Goal: Information Seeking & Learning: Learn about a topic

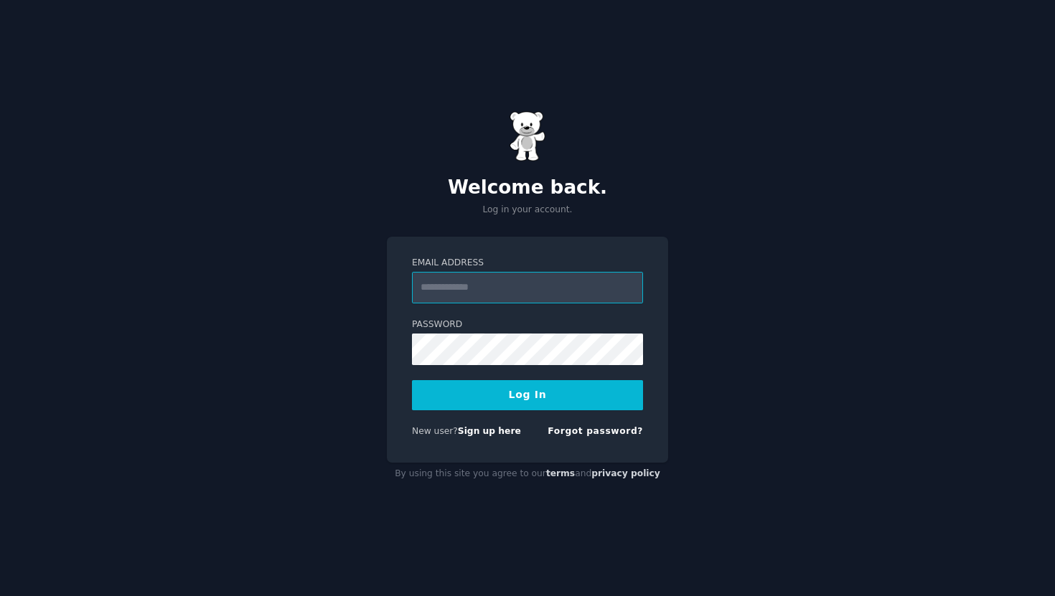
type input "**********"
click at [733, 293] on div "**********" at bounding box center [527, 298] width 1055 height 596
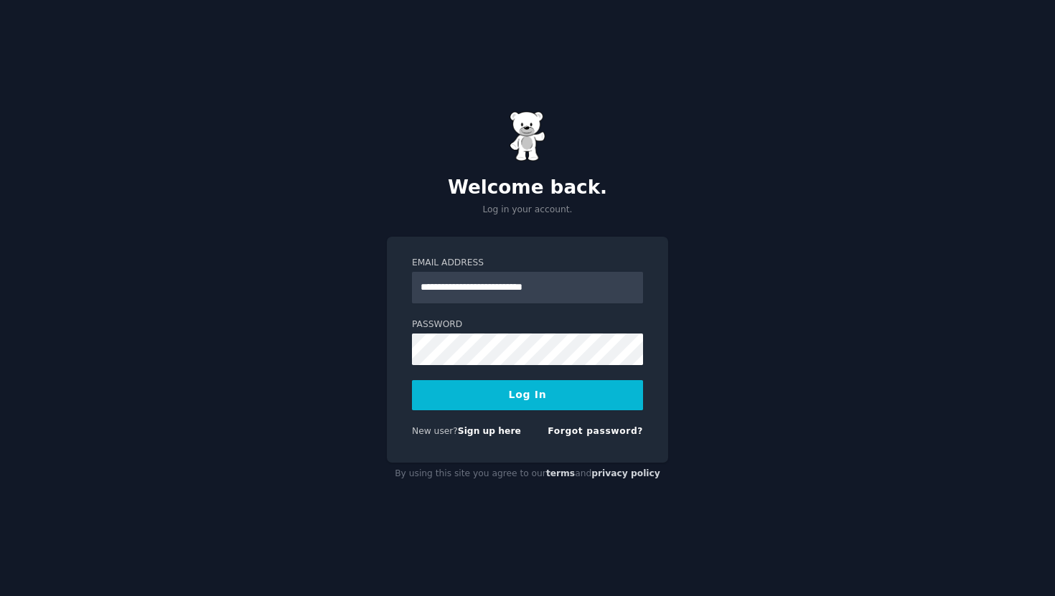
click at [469, 401] on button "Log In" at bounding box center [527, 395] width 231 height 30
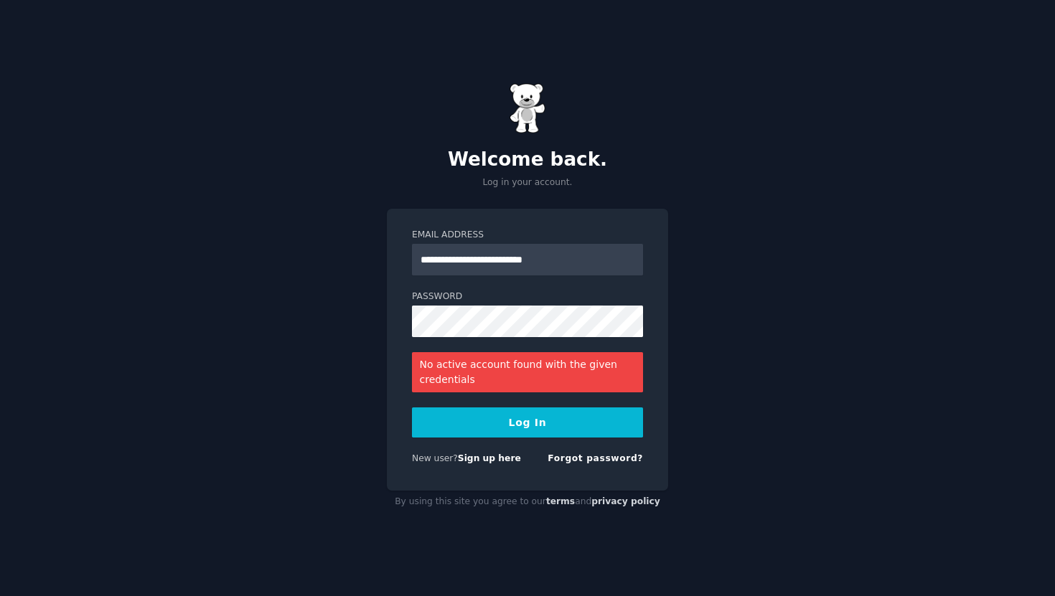
click at [515, 382] on div "No active account found with the given credentials" at bounding box center [527, 372] width 231 height 40
click at [543, 372] on div "No active account found with the given credentials" at bounding box center [527, 372] width 231 height 40
click at [550, 266] on input "**********" at bounding box center [527, 260] width 231 height 32
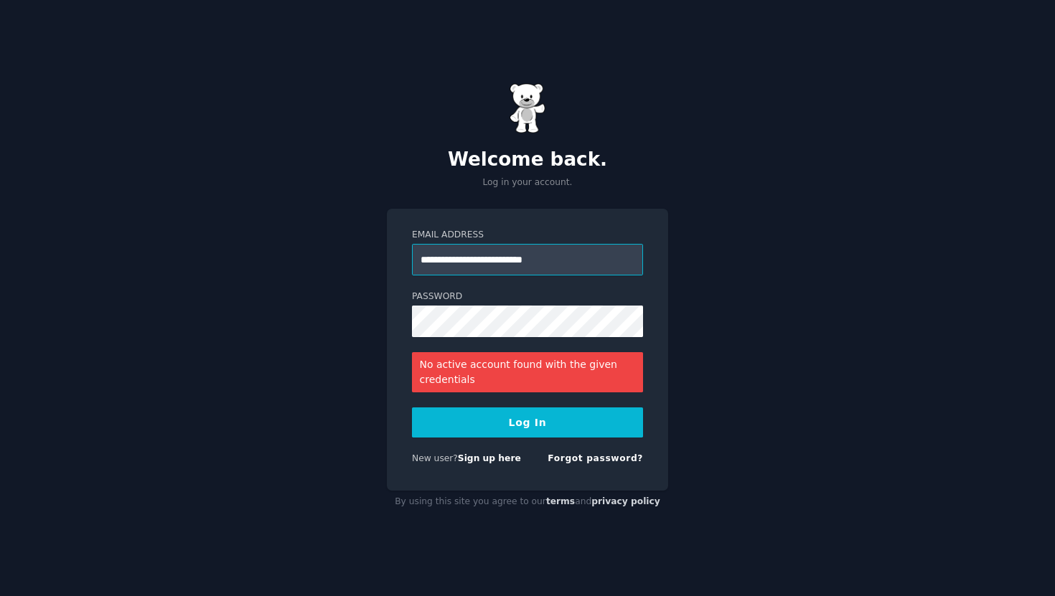
click at [550, 266] on input "**********" at bounding box center [527, 260] width 231 height 32
click at [852, 233] on div "Welcome back. Log in your account. Email Address Password No active account fou…" at bounding box center [527, 298] width 1055 height 596
click at [552, 260] on input "Email Address" at bounding box center [527, 260] width 231 height 32
paste input "**********"
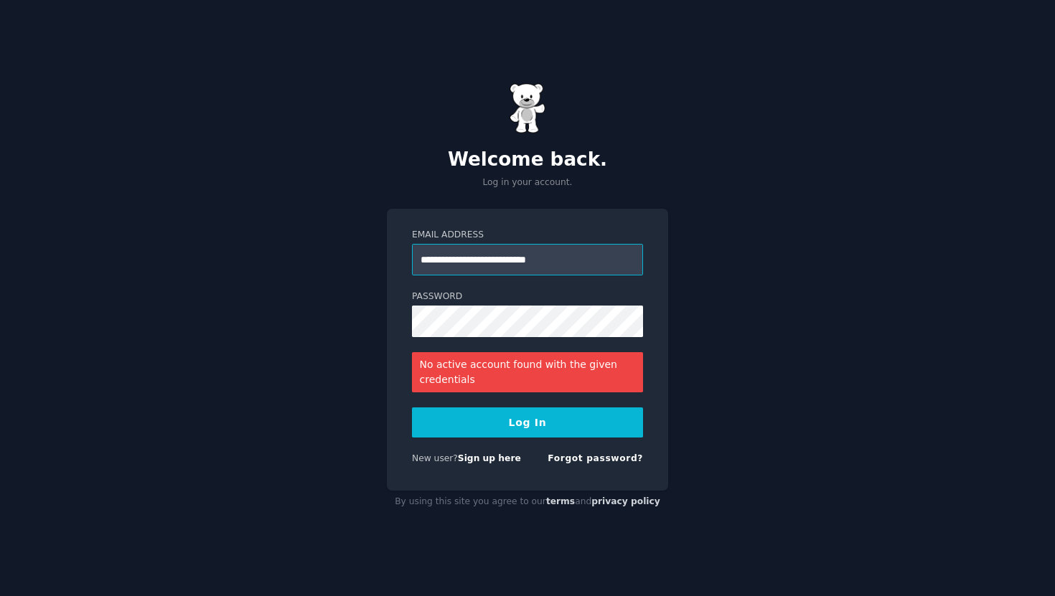
type input "**********"
click at [730, 255] on div "**********" at bounding box center [527, 298] width 1055 height 596
click at [598, 420] on button "Log In" at bounding box center [527, 423] width 231 height 30
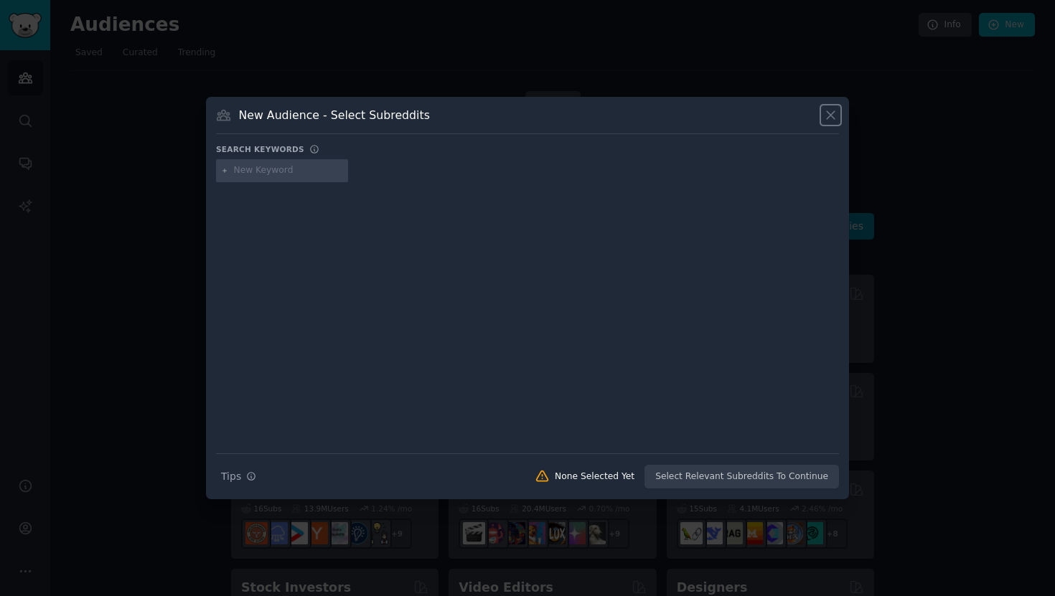
click at [835, 111] on icon at bounding box center [830, 115] width 15 height 15
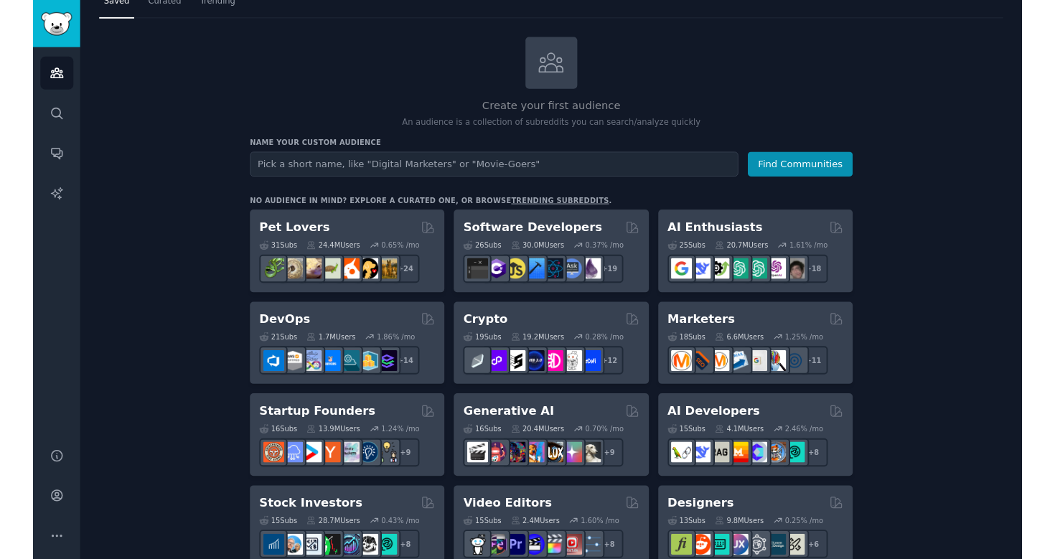
scroll to position [65, 0]
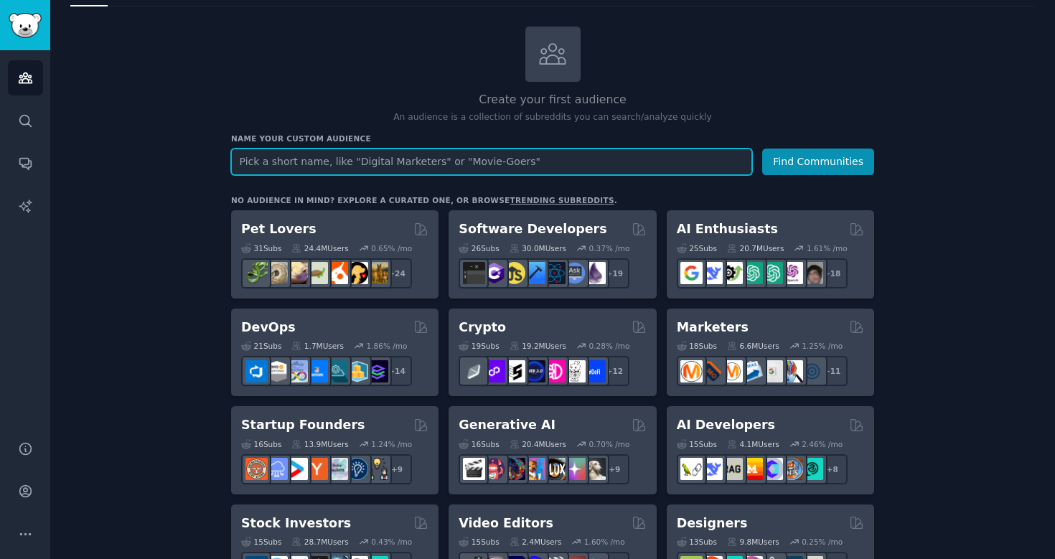
click at [517, 160] on input "text" at bounding box center [491, 162] width 521 height 27
type input "tour guide"
click at [762, 149] on button "Find Communities" at bounding box center [818, 162] width 112 height 27
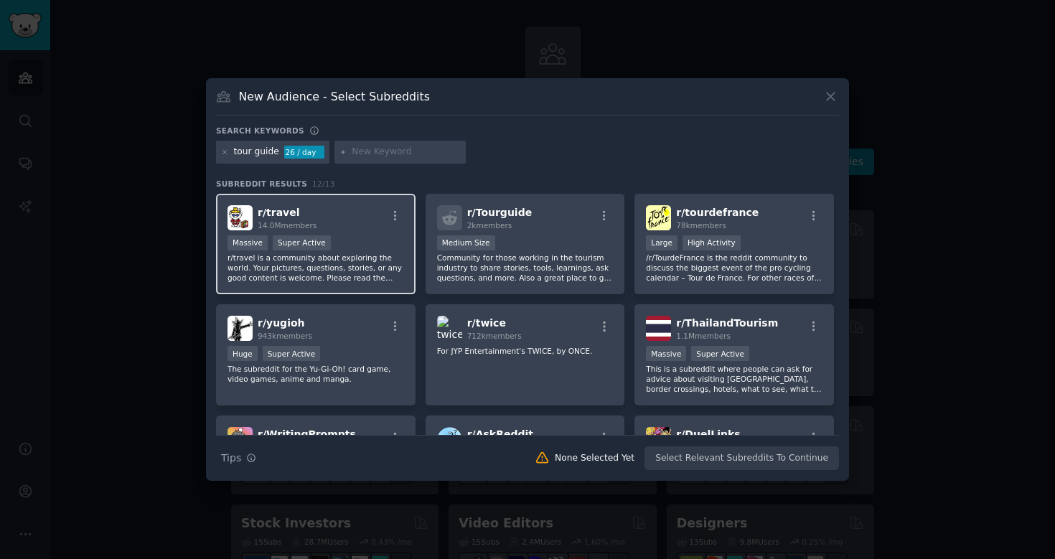
click at [327, 251] on div "Massive Super Active" at bounding box center [315, 244] width 177 height 18
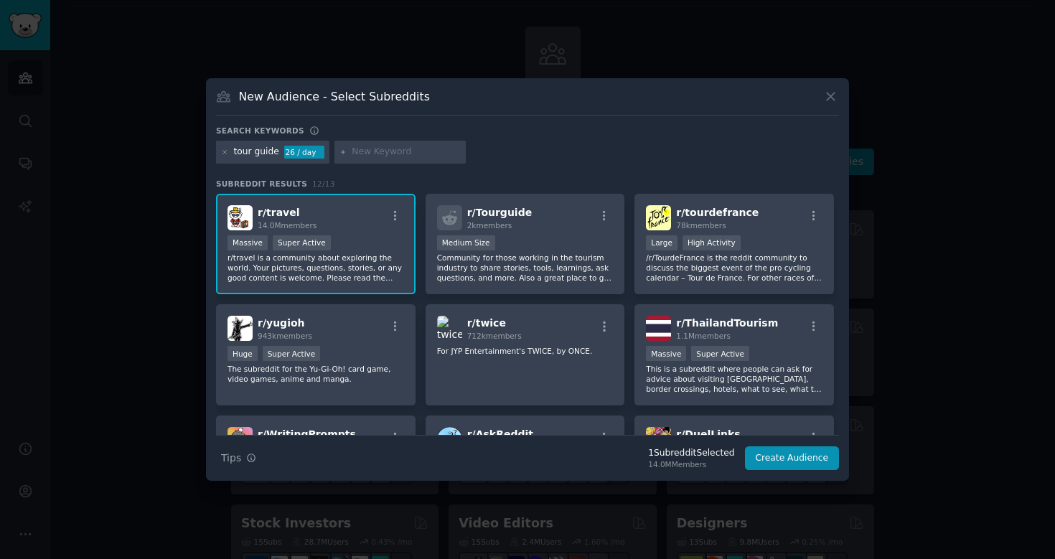
click at [390, 155] on input "text" at bounding box center [406, 152] width 109 height 13
type input "d"
type input "AI"
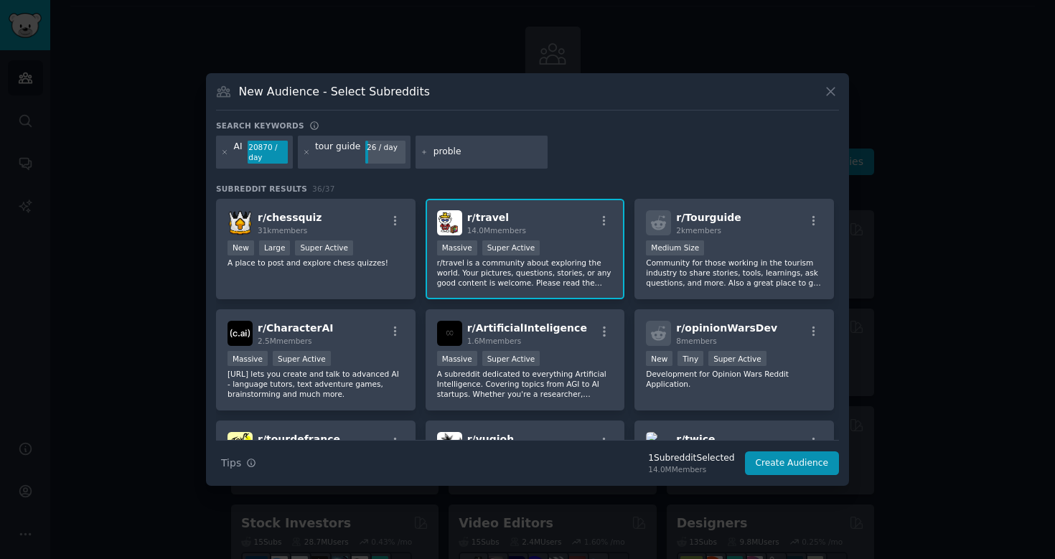
type input "problem"
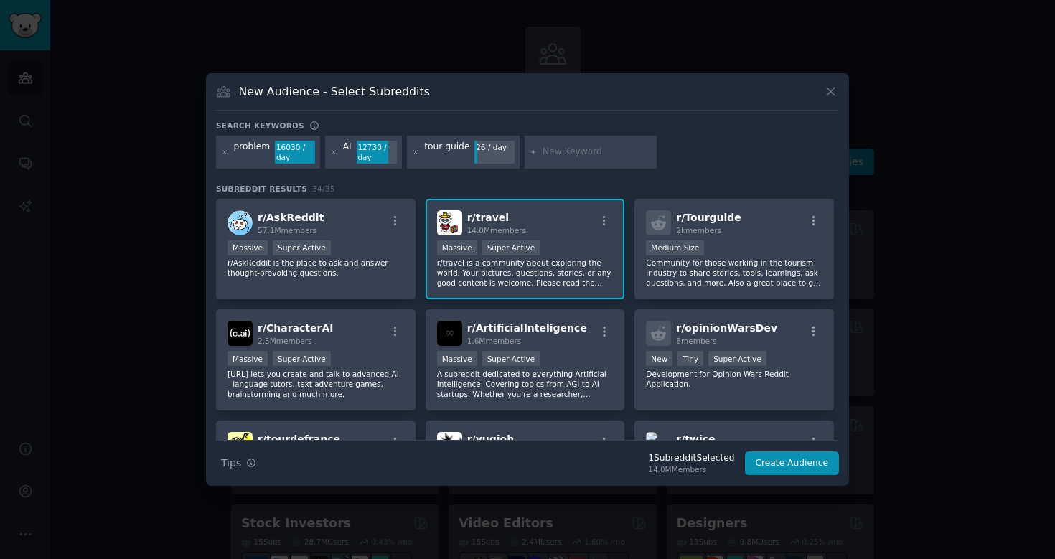
click at [552, 147] on input "text" at bounding box center [596, 152] width 109 height 13
type input "digital tour assistance"
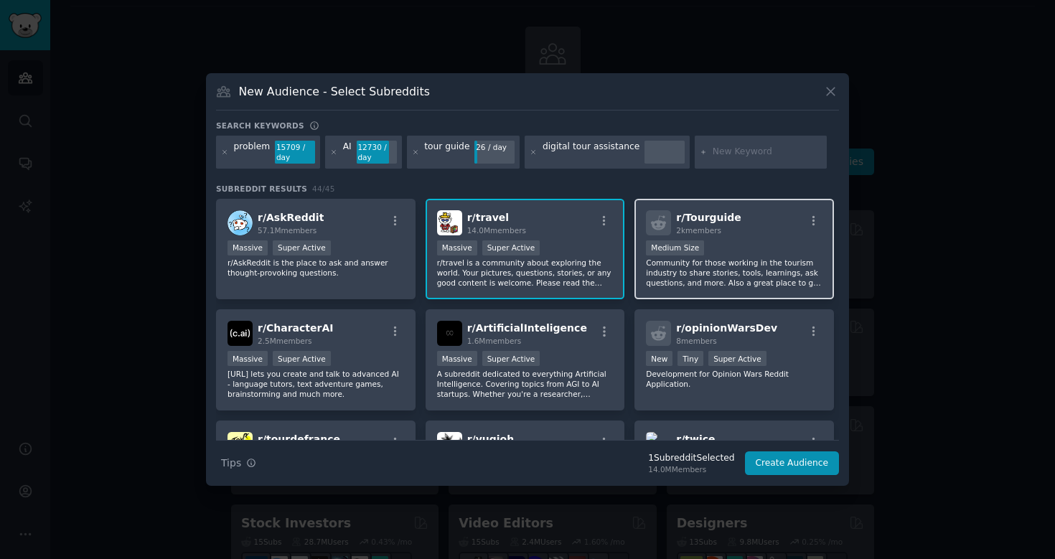
click at [709, 265] on p "Community for those working in the tourism industry to share stories, tools, le…" at bounding box center [734, 273] width 177 height 30
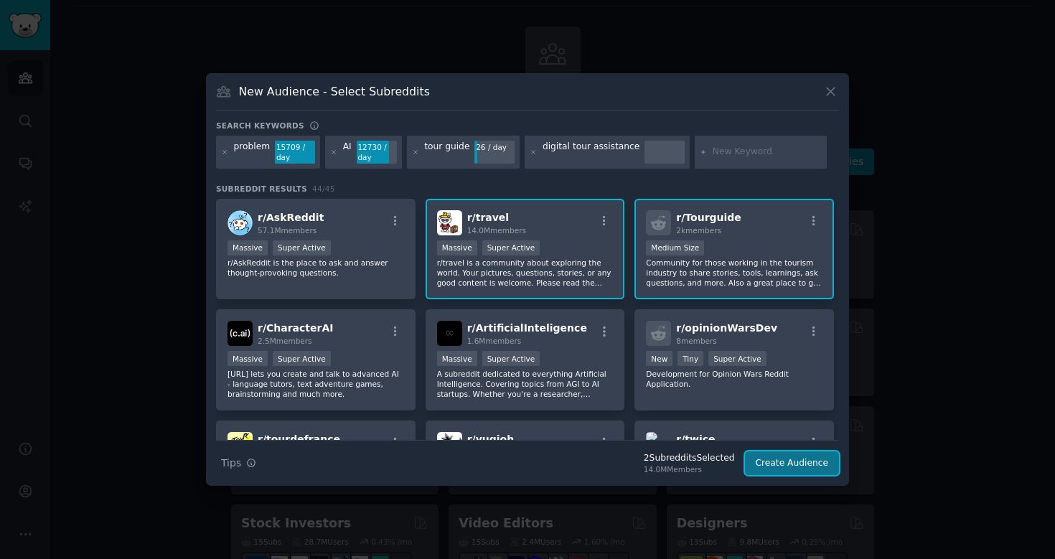
click at [786, 466] on button "Create Audience" at bounding box center [792, 463] width 95 height 24
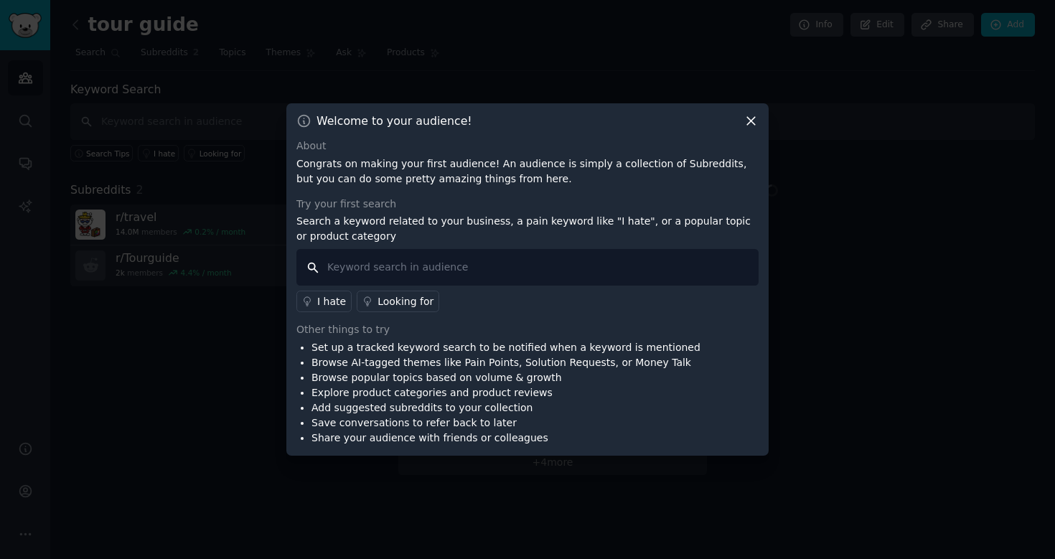
click at [375, 267] on input "text" at bounding box center [527, 267] width 462 height 37
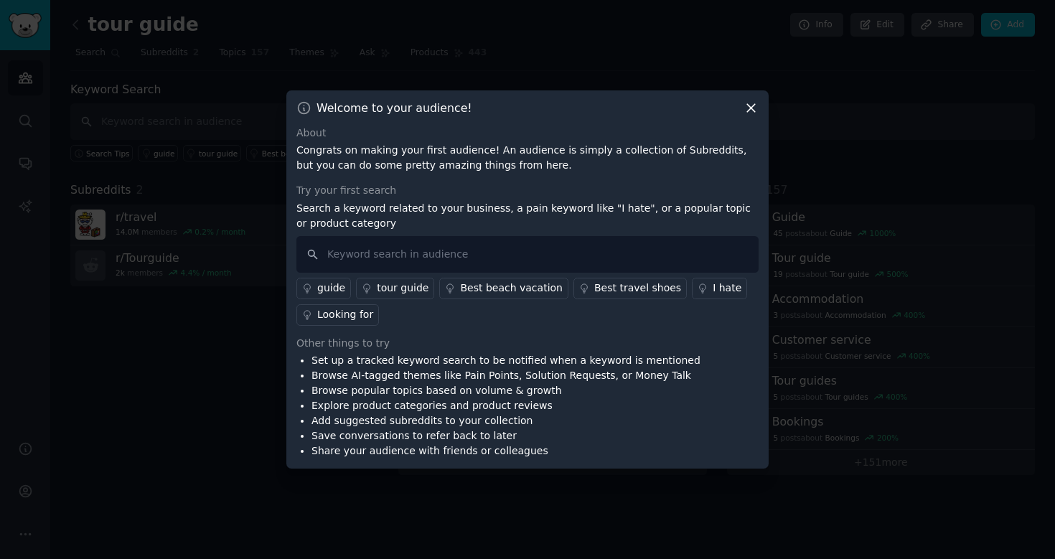
click at [713, 288] on div "I hate" at bounding box center [727, 288] width 29 height 15
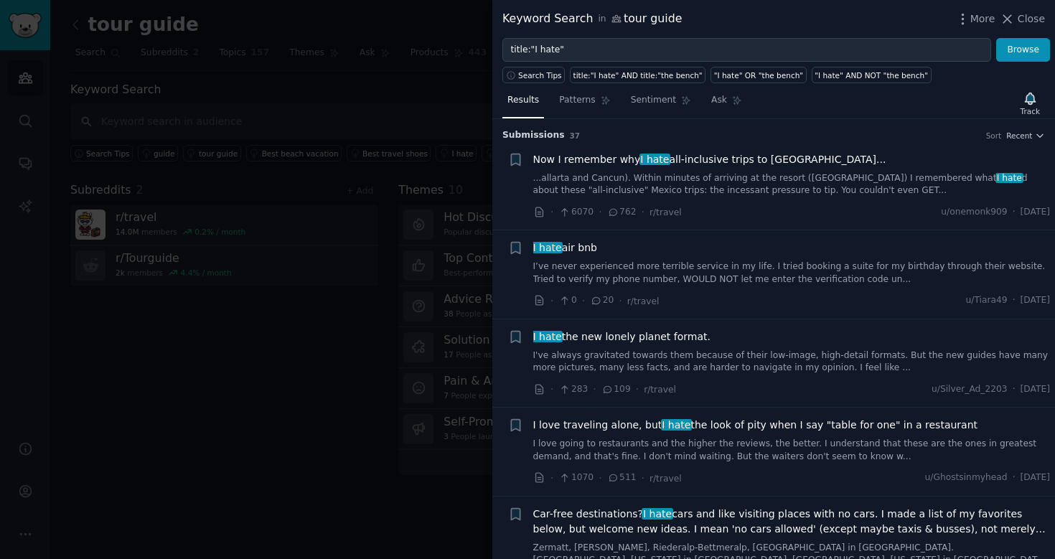
click at [723, 361] on link "I've always gravitated towards them because of their low-image, high-detail for…" at bounding box center [791, 361] width 517 height 25
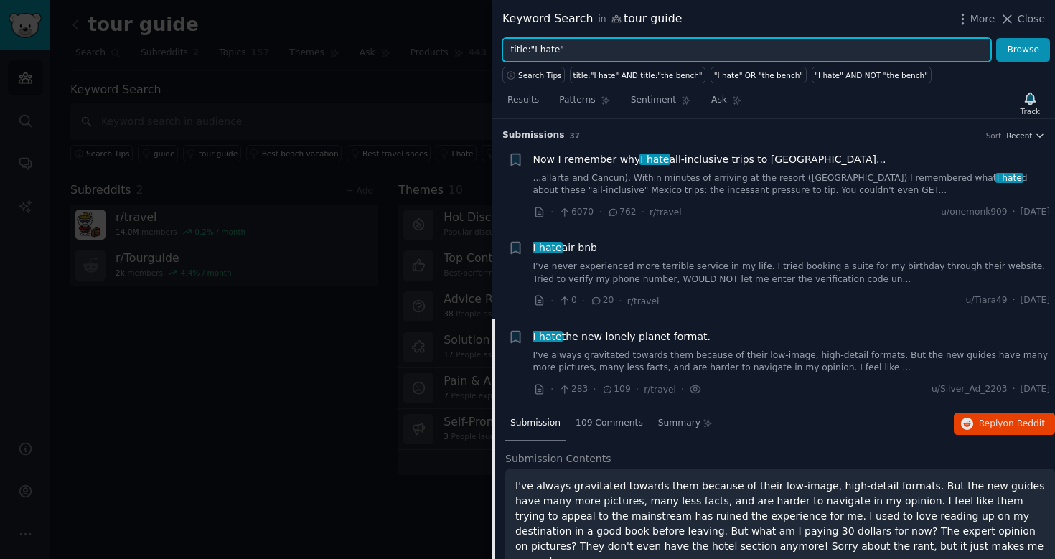
click at [680, 50] on input "title:"I hate"" at bounding box center [746, 50] width 489 height 24
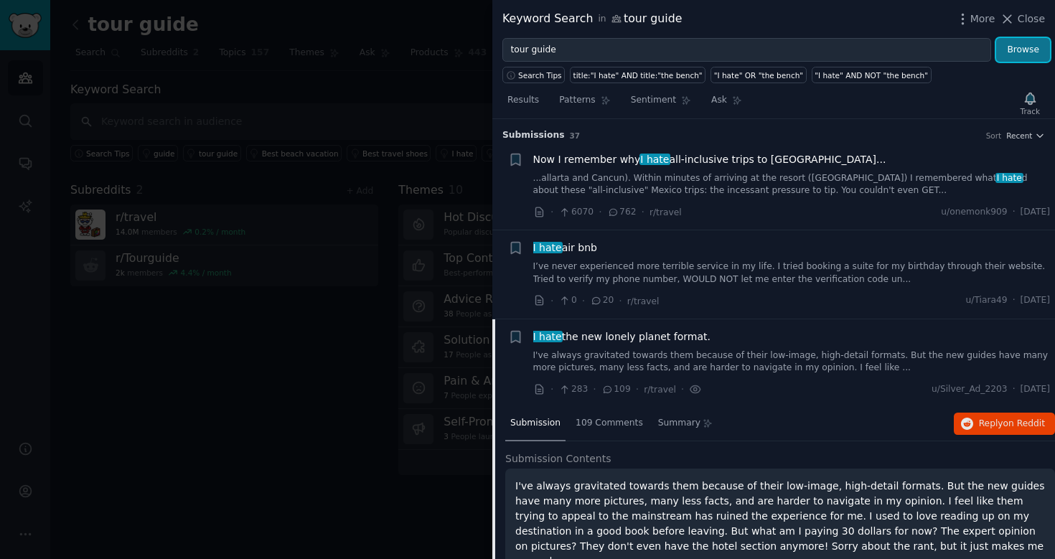
click at [1016, 50] on button "Browse" at bounding box center [1023, 50] width 54 height 24
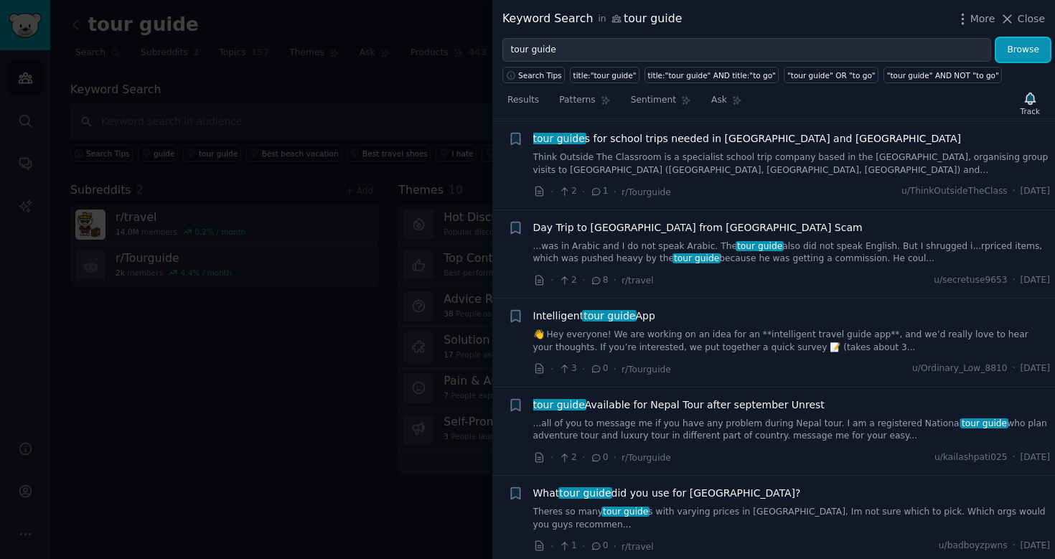
scroll to position [144, 0]
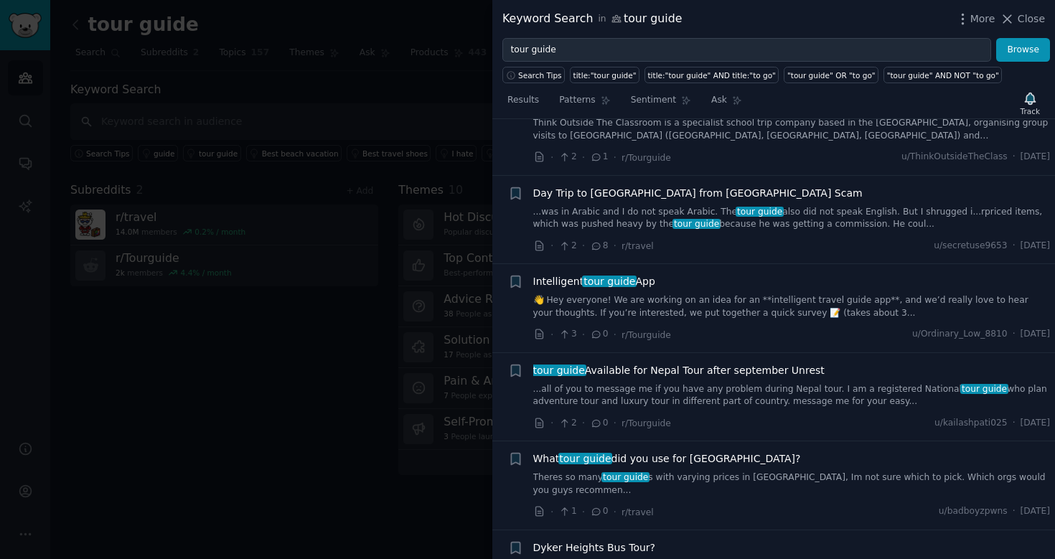
click at [717, 295] on link "👋 Hey everyone! We are working on an idea for an **intelligent travel guide app…" at bounding box center [791, 306] width 517 height 25
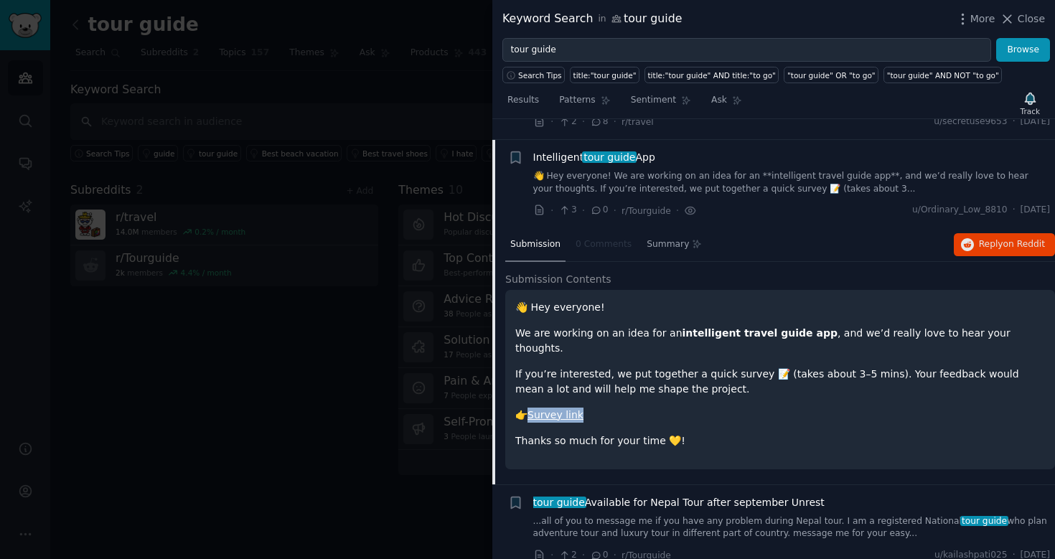
scroll to position [215, 0]
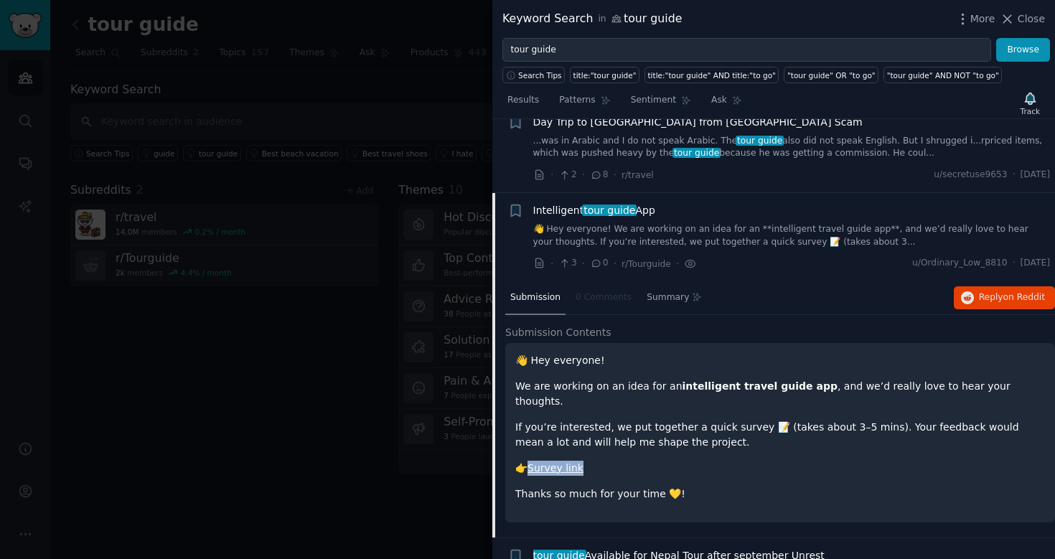
click at [650, 210] on span "Intelligent tour guide App" at bounding box center [594, 210] width 122 height 15
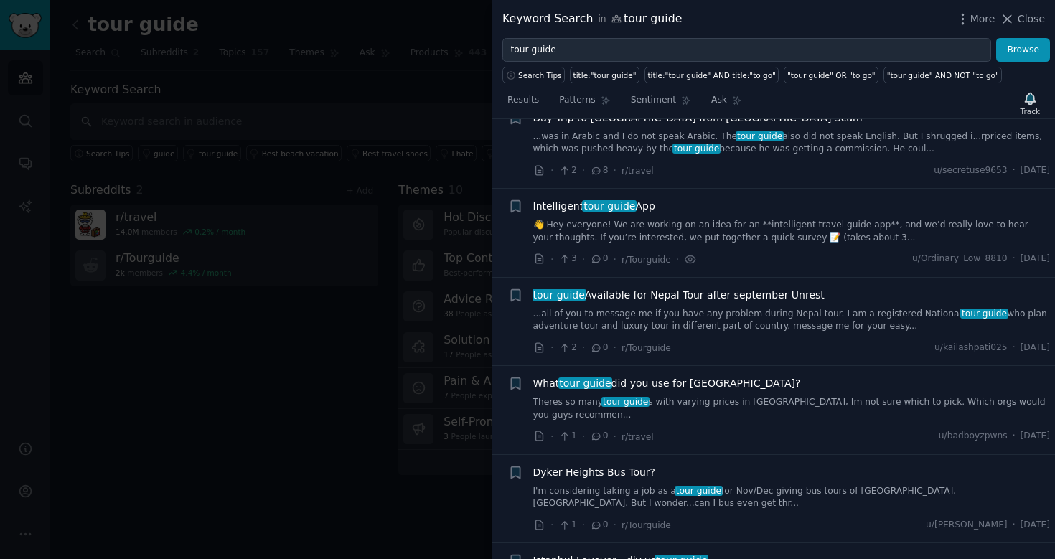
scroll to position [196, 0]
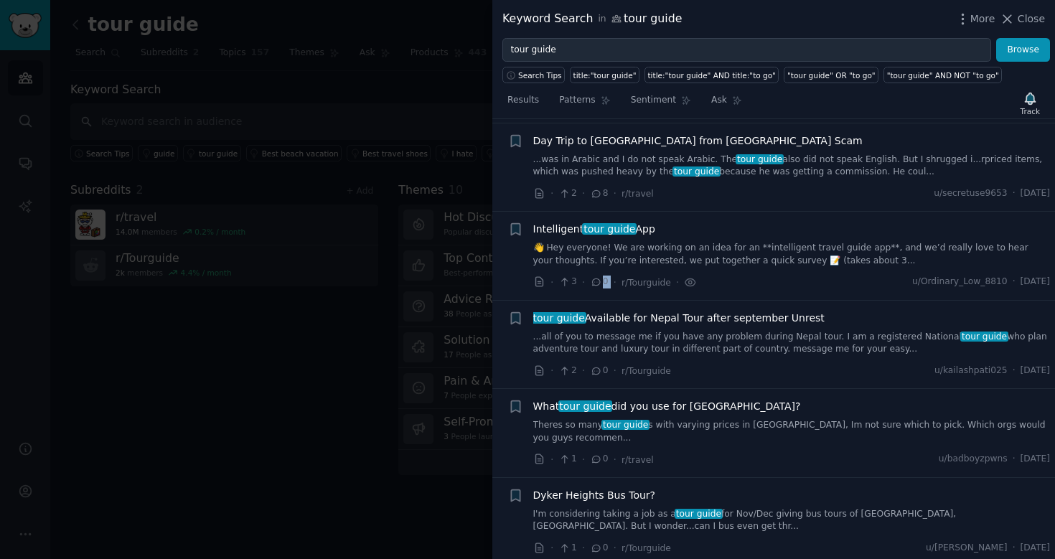
drag, startPoint x: 604, startPoint y: 281, endPoint x: 612, endPoint y: 281, distance: 7.9
click at [612, 281] on div "· 3 · 0 · r/Tourguide ·" at bounding box center [615, 282] width 164 height 15
click at [615, 271] on div "Intelligent tour guide App 👋 Hey everyone! We are working on an idea for an **i…" at bounding box center [791, 256] width 517 height 68
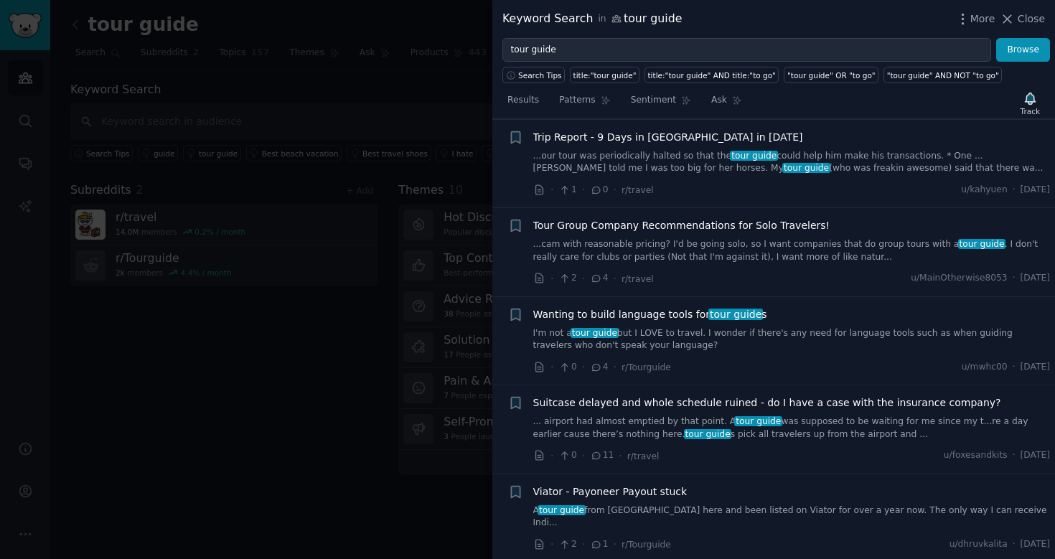
scroll to position [5061, 0]
click at [640, 326] on link "I'm not a tour guide but I LOVE to travel. I wonder if there's any need for lan…" at bounding box center [791, 338] width 517 height 25
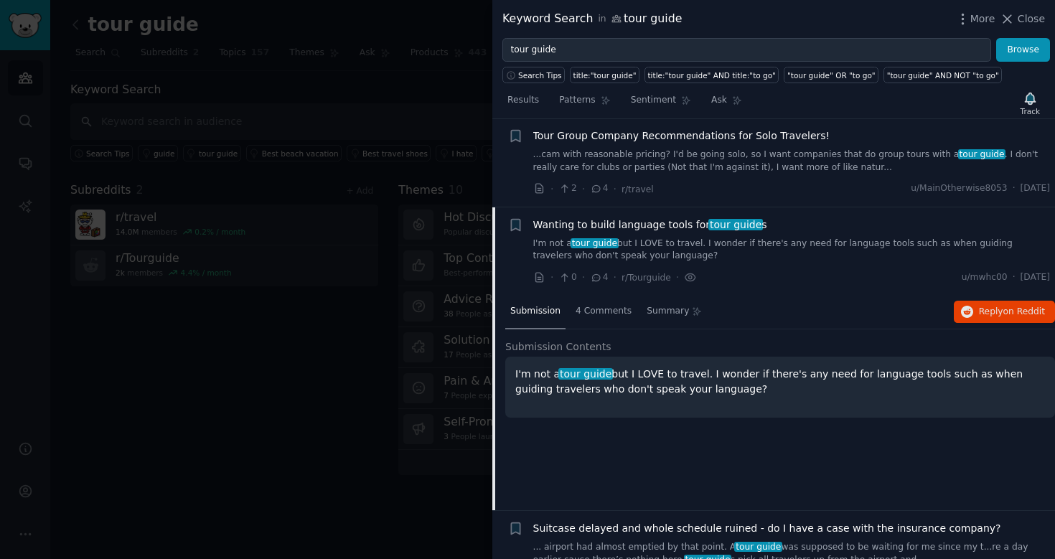
scroll to position [5154, 0]
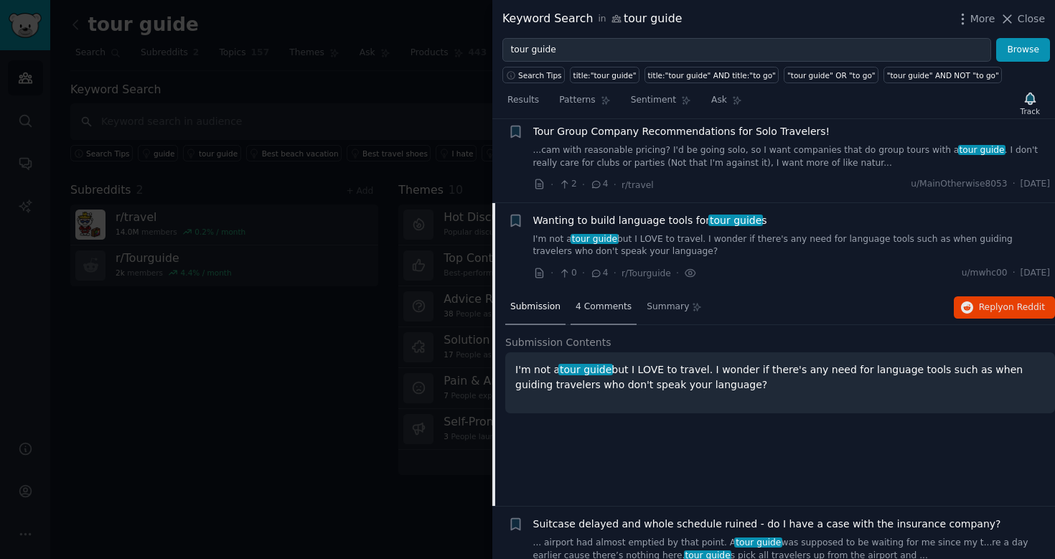
click at [604, 301] on span "4 Comments" at bounding box center [603, 307] width 56 height 13
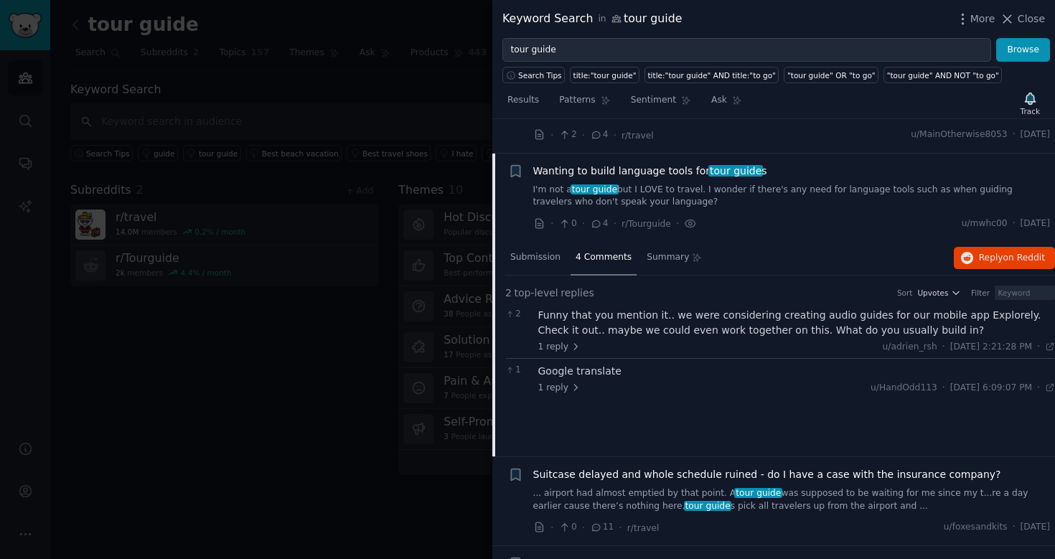
scroll to position [5202, 0]
click at [570, 343] on icon at bounding box center [575, 348] width 10 height 10
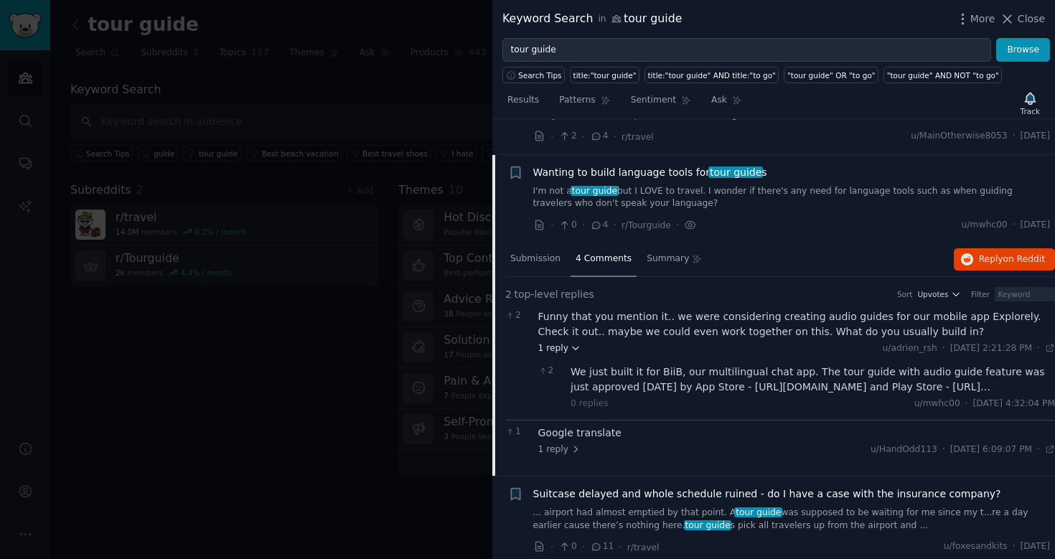
click at [555, 342] on span "1 reply" at bounding box center [559, 348] width 43 height 13
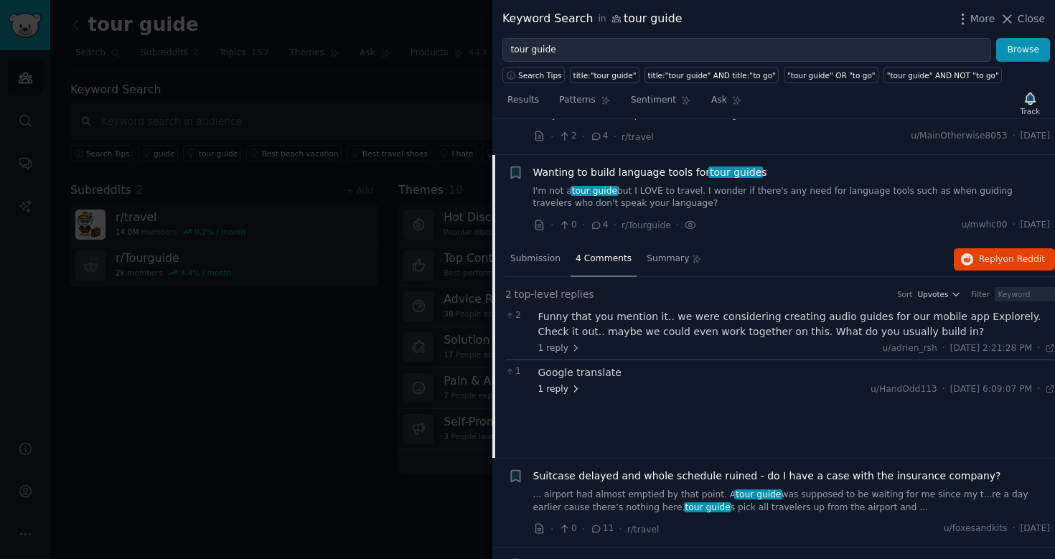
click at [561, 383] on span "1 reply" at bounding box center [559, 389] width 43 height 13
click at [566, 383] on span "1 reply" at bounding box center [559, 389] width 43 height 13
click at [545, 243] on div "Submission" at bounding box center [535, 260] width 60 height 34
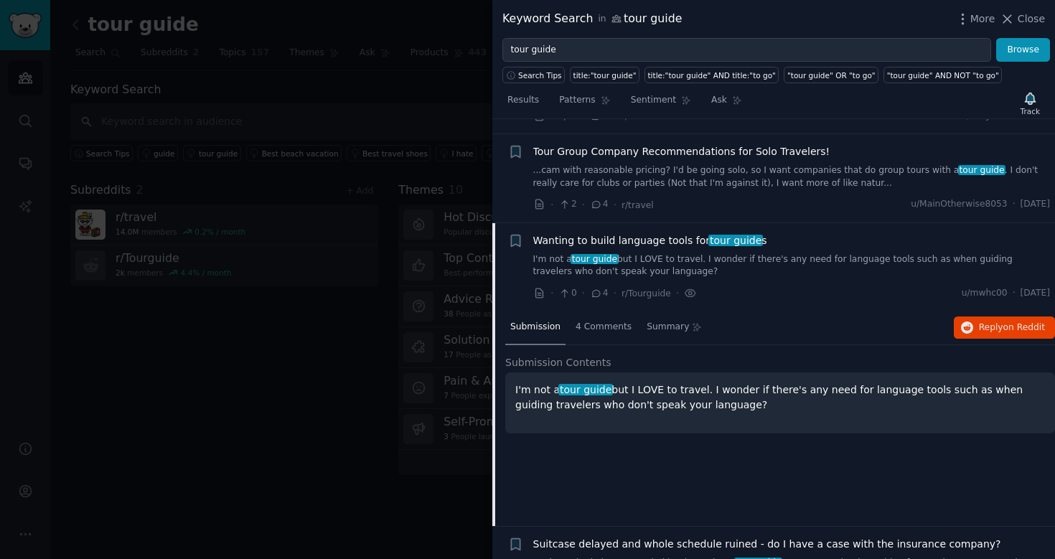
scroll to position [5143, 0]
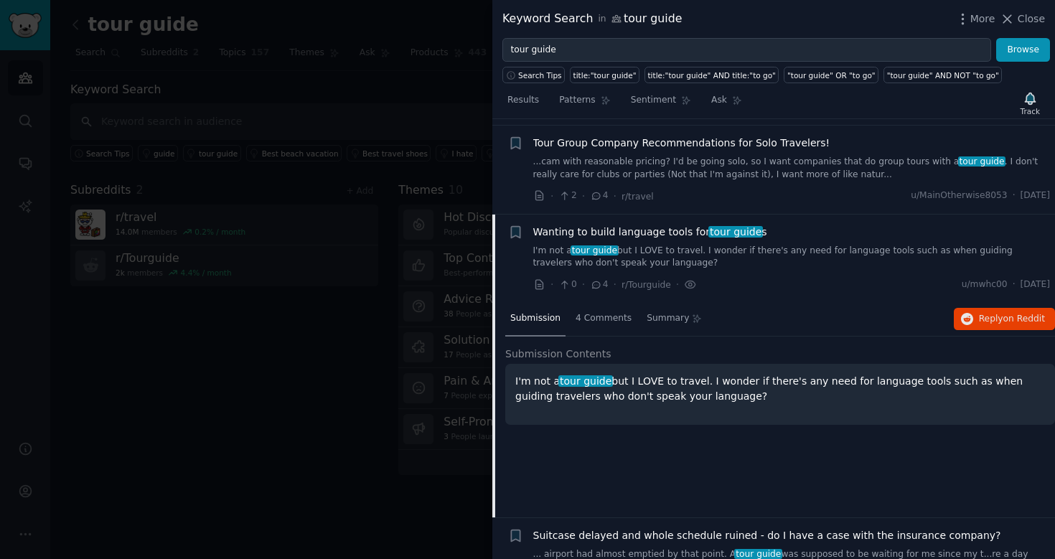
click at [687, 245] on link "I'm not a tour guide but I LOVE to travel. I wonder if there's any need for lan…" at bounding box center [791, 257] width 517 height 25
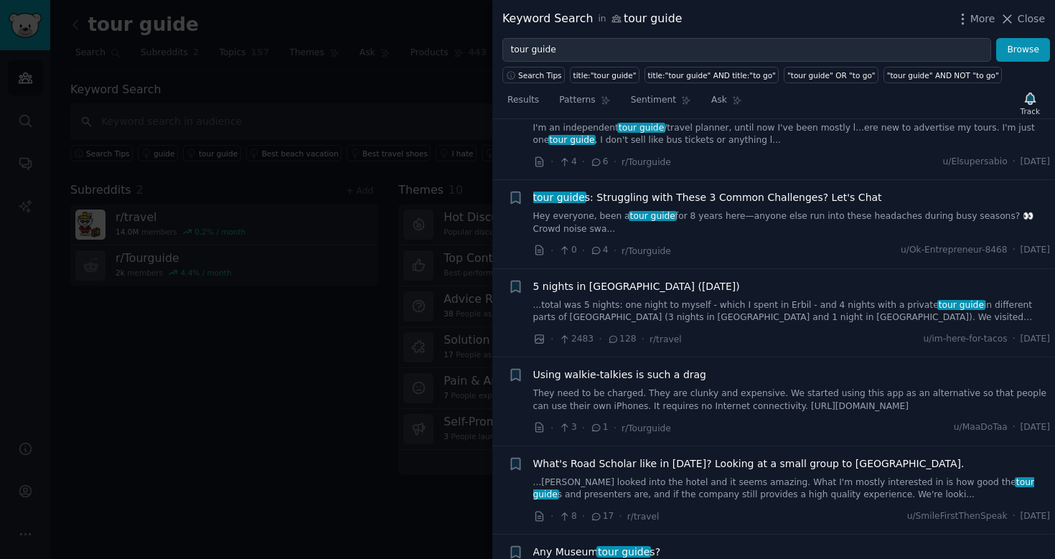
scroll to position [6736, 0]
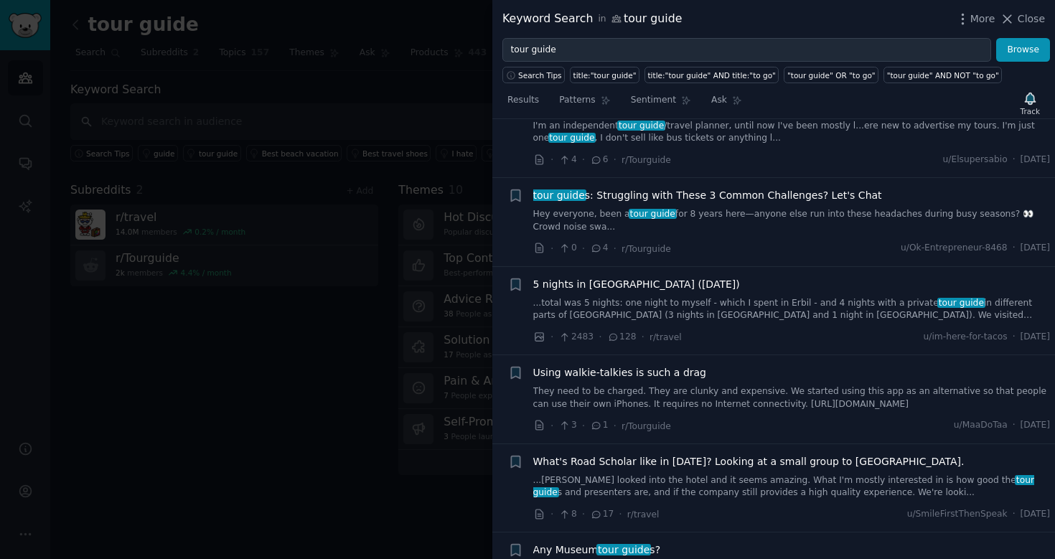
click at [729, 208] on link "Hey everyone, been a tour guide for 8 years here—anyone else run into these hea…" at bounding box center [791, 220] width 517 height 25
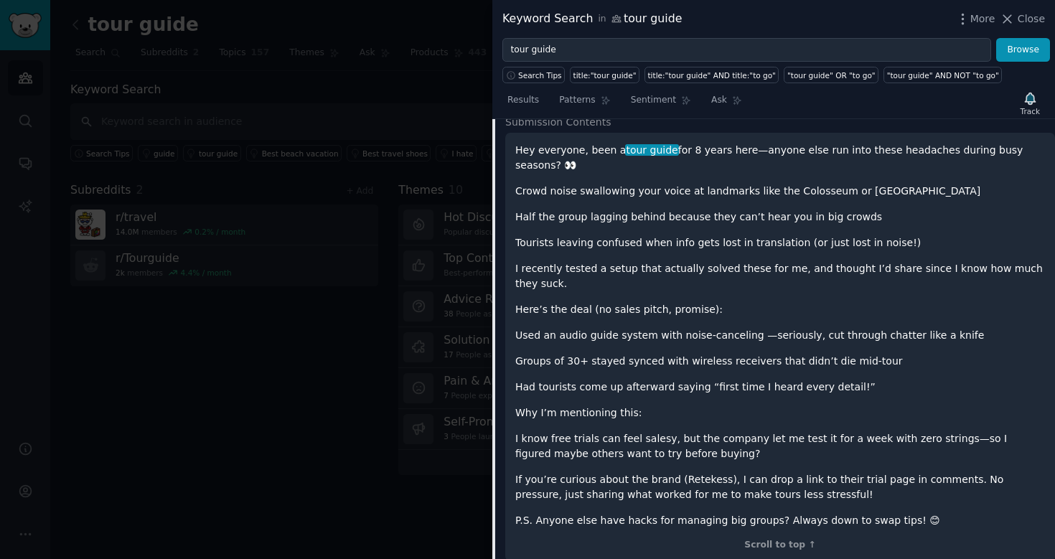
scroll to position [6936, 0]
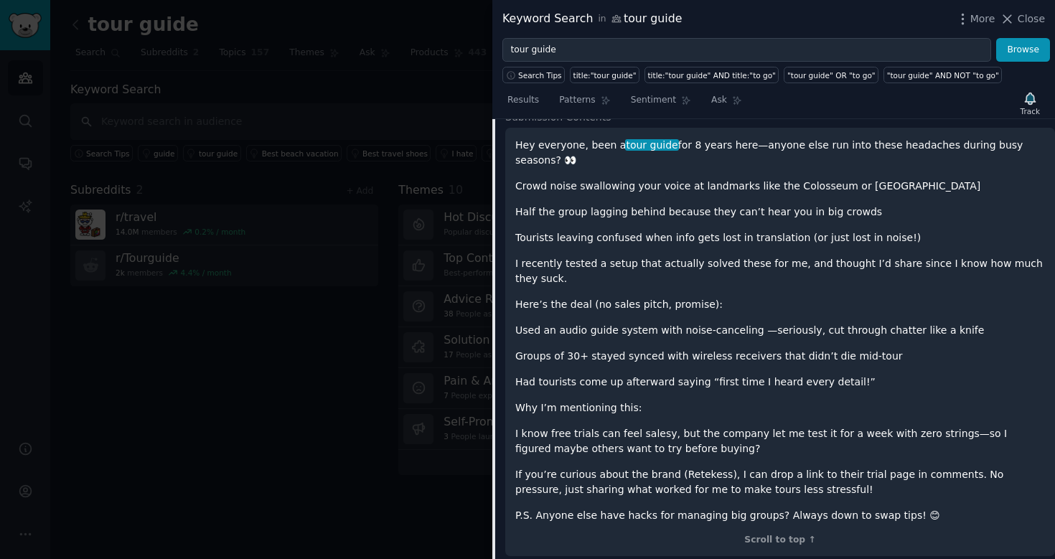
click at [682, 467] on p "If you’re curious about the brand (Retekess), I can drop a link to their trial …" at bounding box center [780, 482] width 530 height 30
click at [690, 467] on p "If you’re curious about the brand (Retekess), I can drop a link to their trial …" at bounding box center [780, 482] width 530 height 30
click at [718, 467] on p "If you’re curious about the brand (Retekess), I can drop a link to their trial …" at bounding box center [780, 482] width 530 height 30
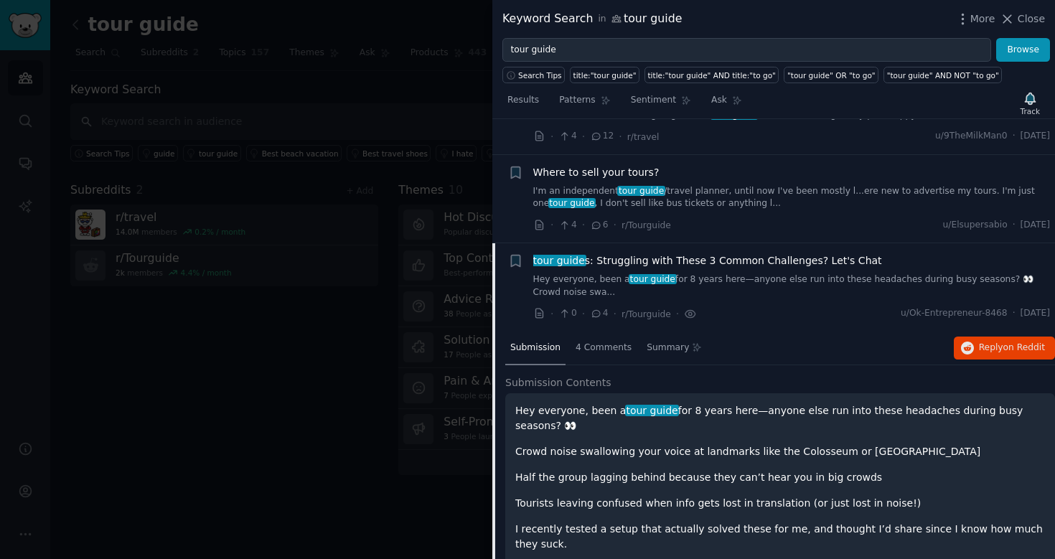
scroll to position [6712, 0]
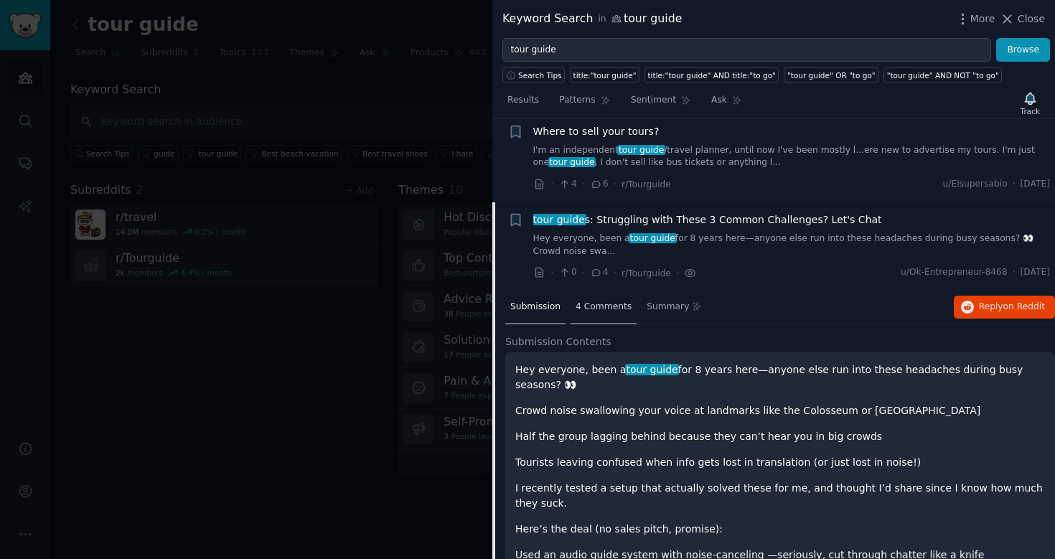
click at [598, 301] on span "4 Comments" at bounding box center [603, 307] width 56 height 13
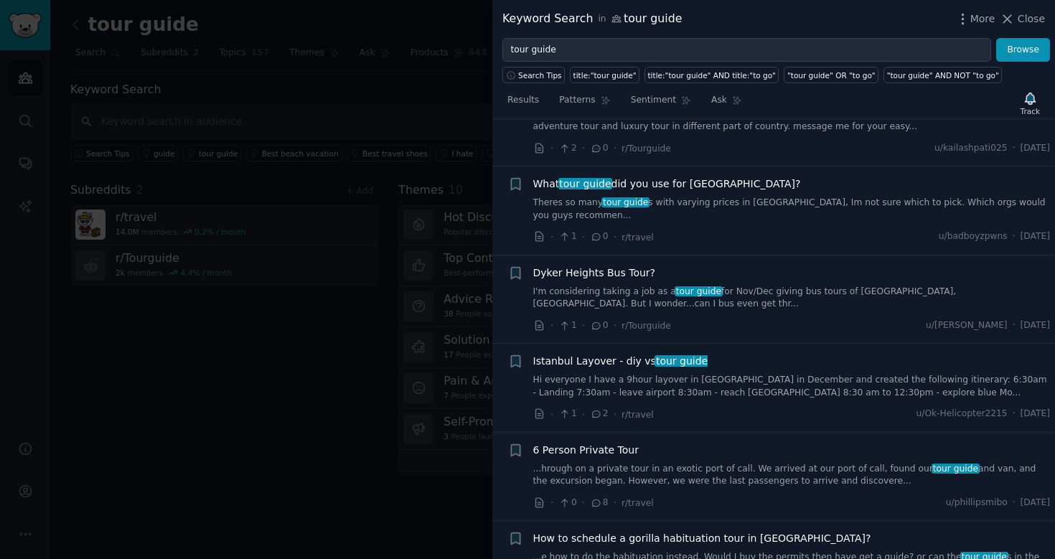
scroll to position [0, 0]
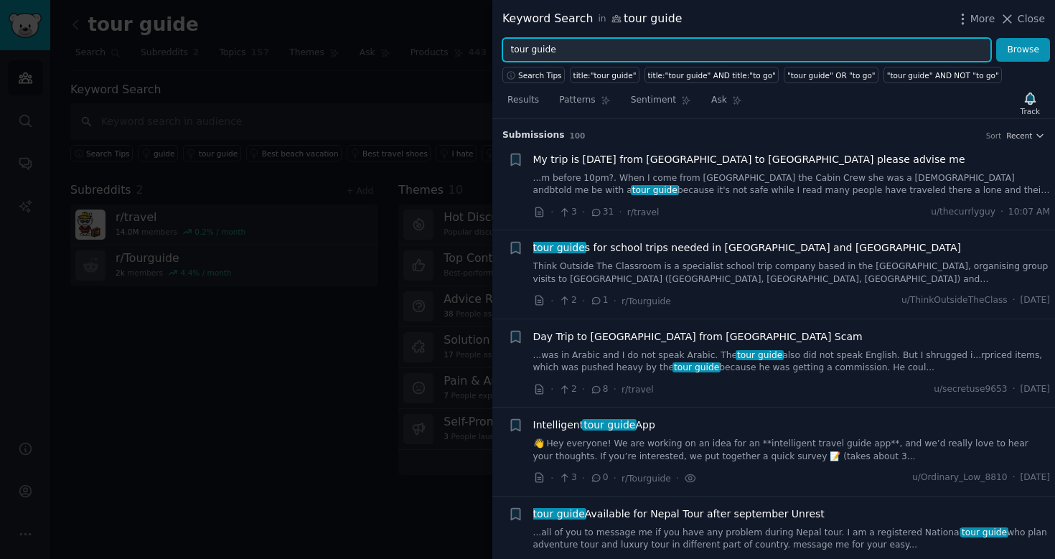
click at [727, 56] on input "tour guide" at bounding box center [746, 50] width 489 height 24
click at [996, 38] on button "Browse" at bounding box center [1023, 50] width 54 height 24
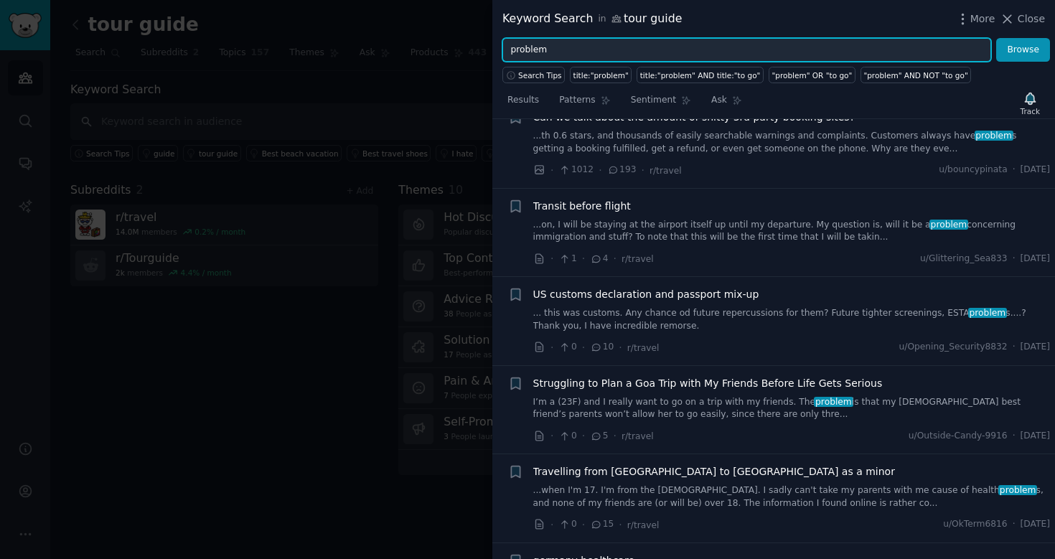
scroll to position [7409, 0]
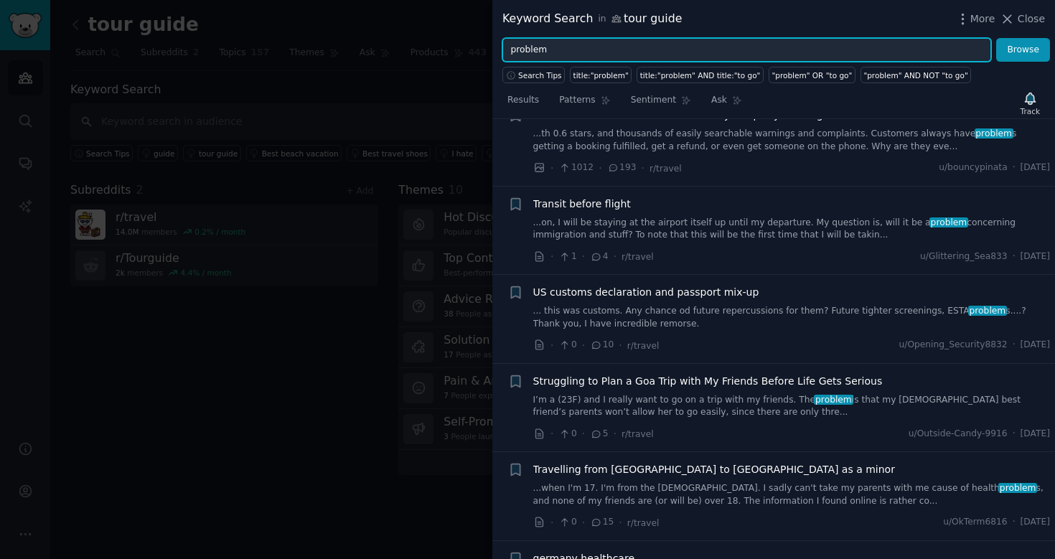
click at [508, 50] on input "problem" at bounding box center [746, 50] width 489 height 24
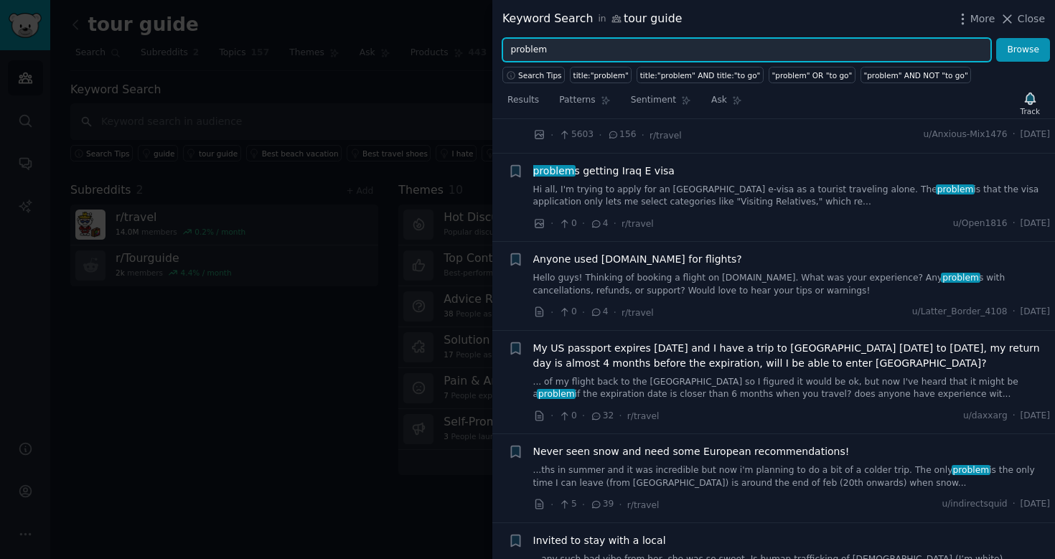
scroll to position [7976, 0]
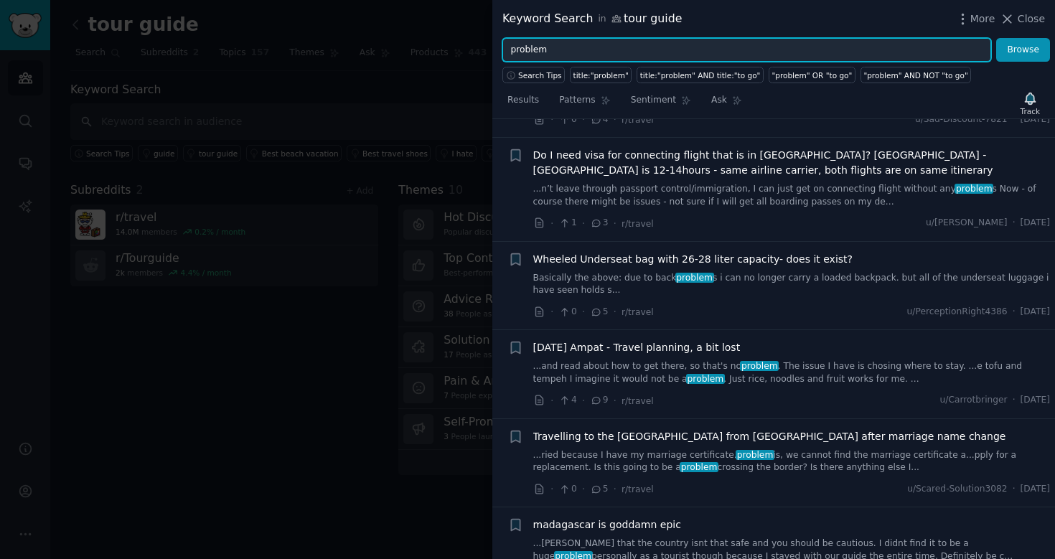
click at [564, 55] on input "problem" at bounding box center [746, 50] width 489 height 24
type input "startup"
click at [996, 38] on button "Browse" at bounding box center [1023, 50] width 54 height 24
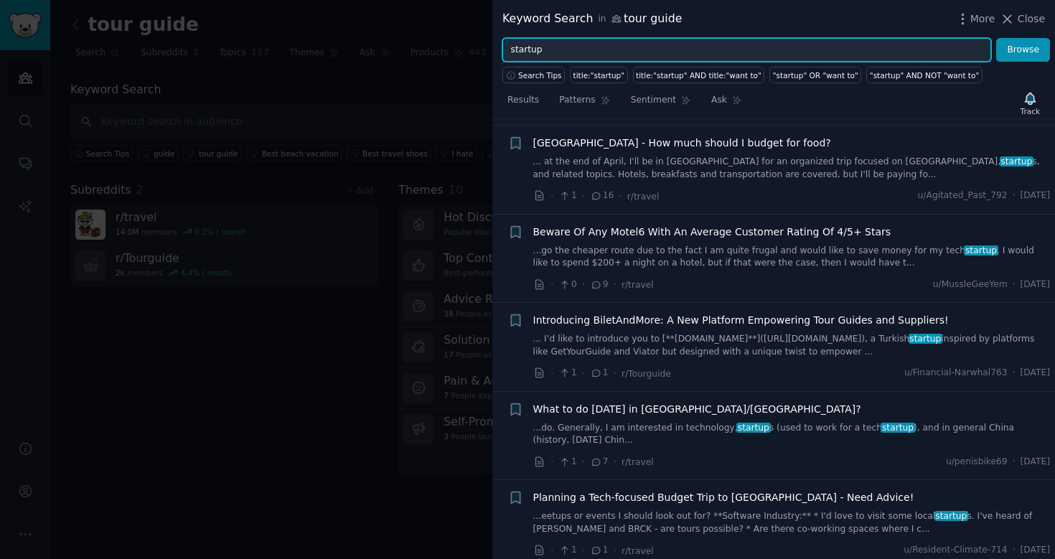
scroll to position [114, 0]
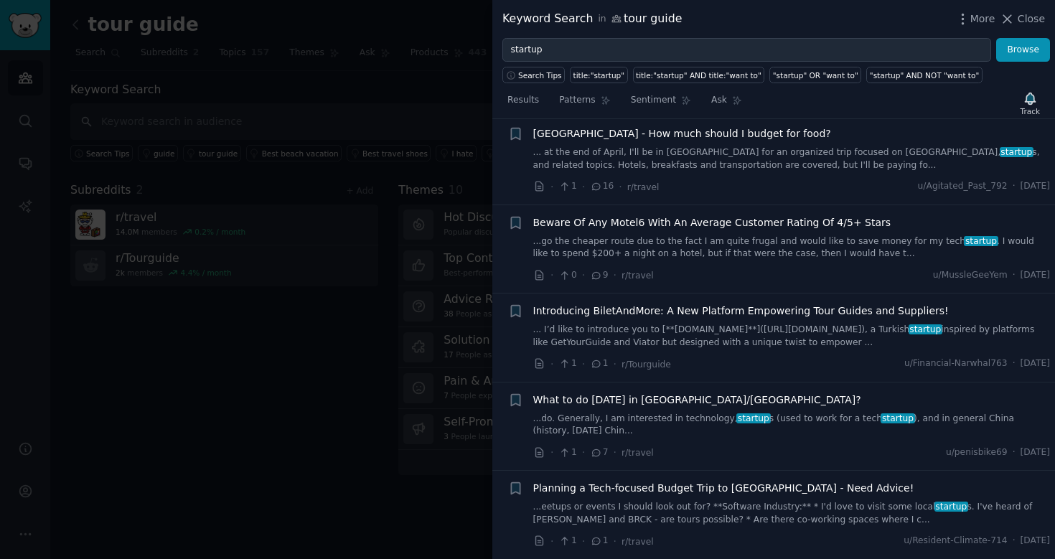
click at [837, 304] on span "Introducing BiletAndMore: A New Platform Empowering Tour Guides and Suppliers!" at bounding box center [740, 311] width 415 height 15
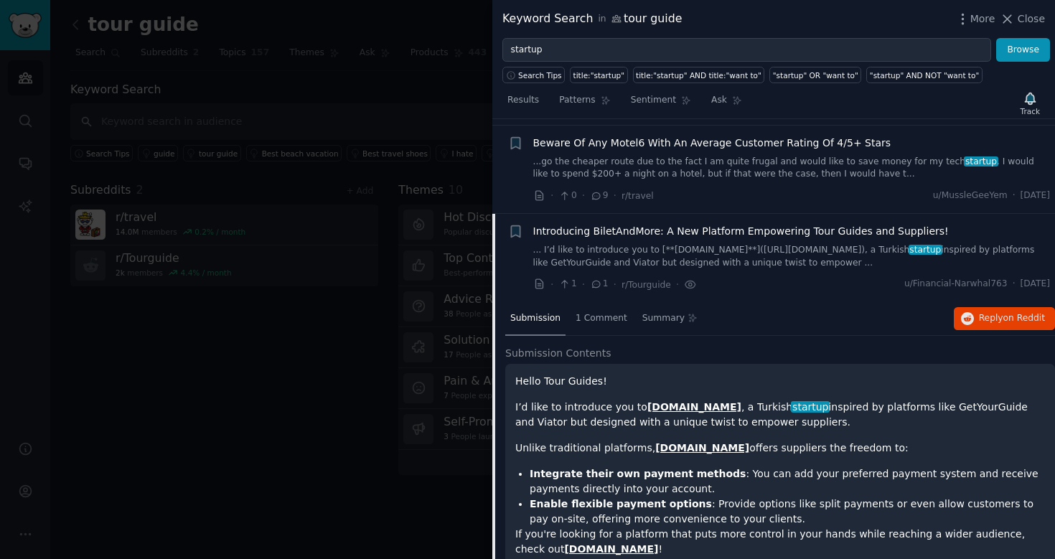
scroll to position [172, 0]
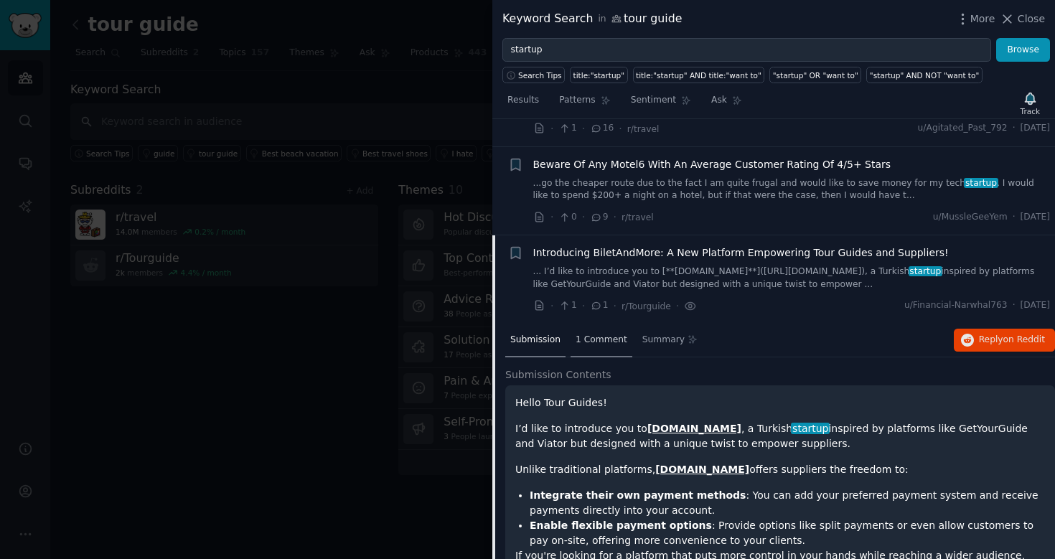
click at [601, 334] on span "1 Comment" at bounding box center [601, 340] width 52 height 13
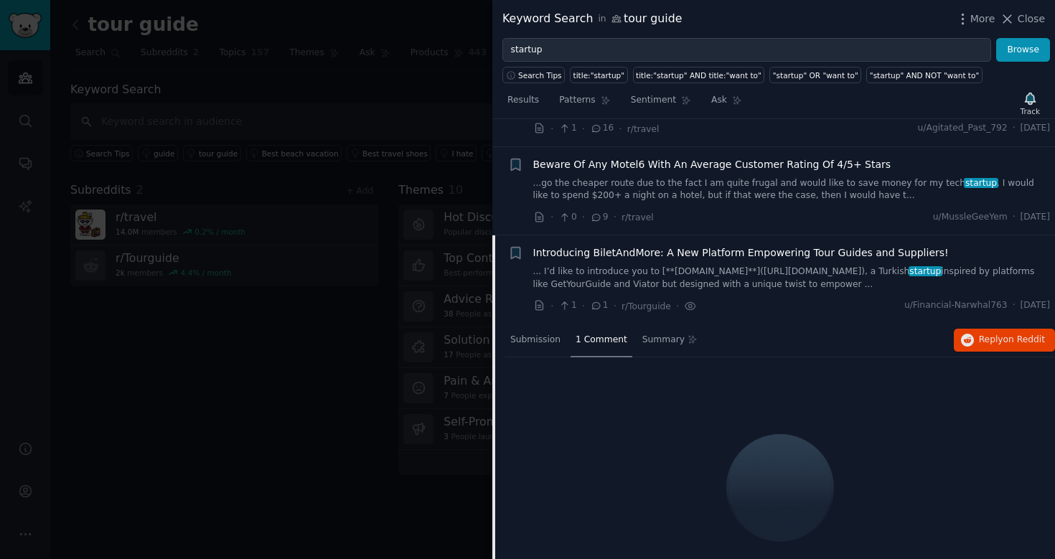
click at [700, 265] on link "... I’d like to introduce you to [**BiletAndMore.com**](https://www.biletandmor…" at bounding box center [791, 277] width 517 height 25
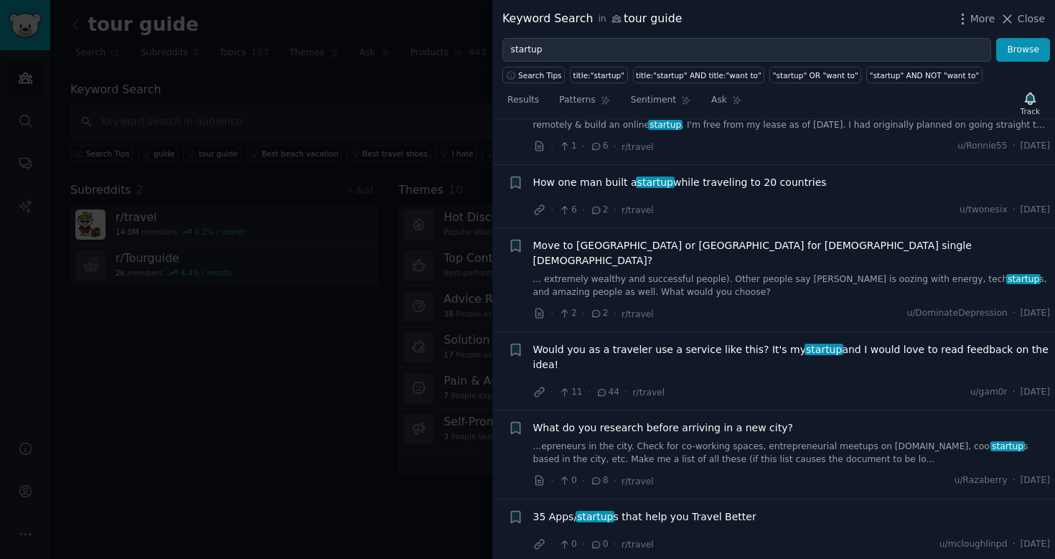
scroll to position [2820, 0]
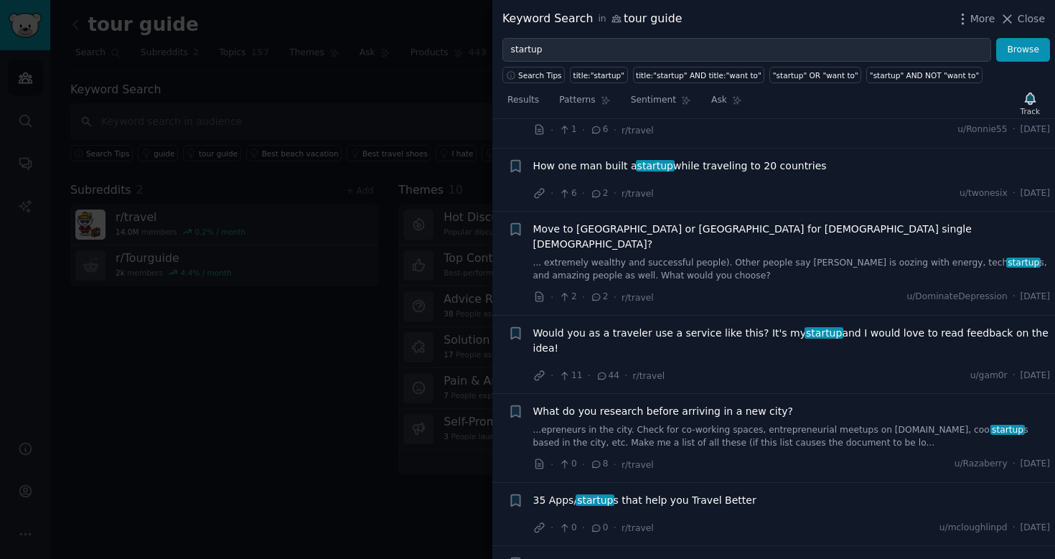
click at [625, 159] on span "How one man built a startup while traveling to 20 countries" at bounding box center [679, 166] width 293 height 15
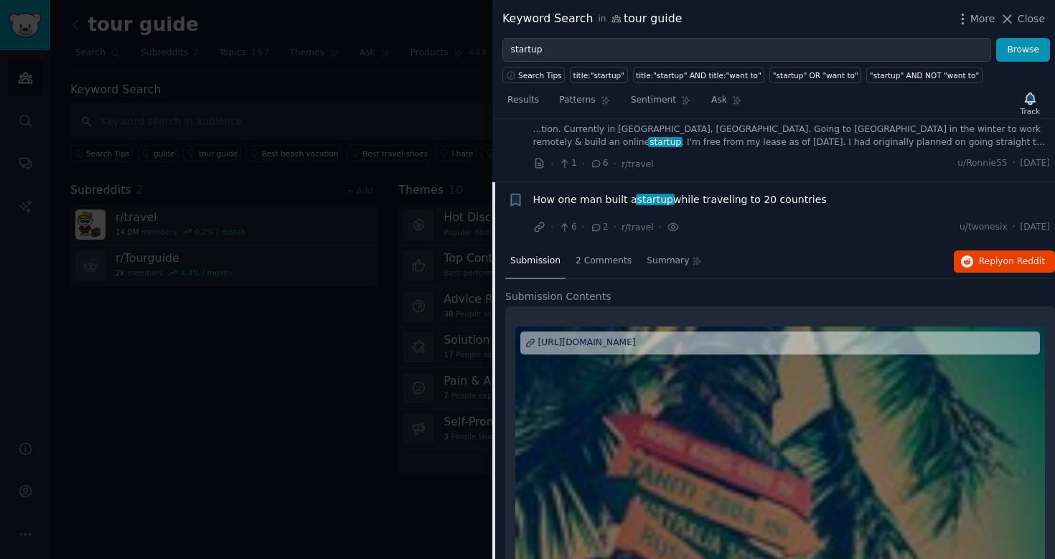
scroll to position [2663, 0]
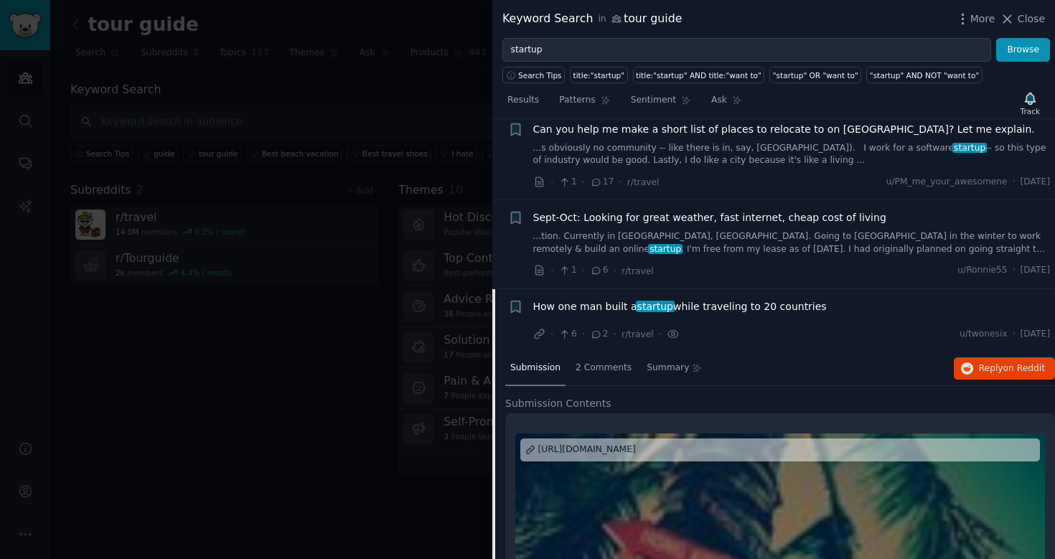
click at [700, 299] on span "How one man built a startup while traveling to 20 countries" at bounding box center [679, 306] width 293 height 15
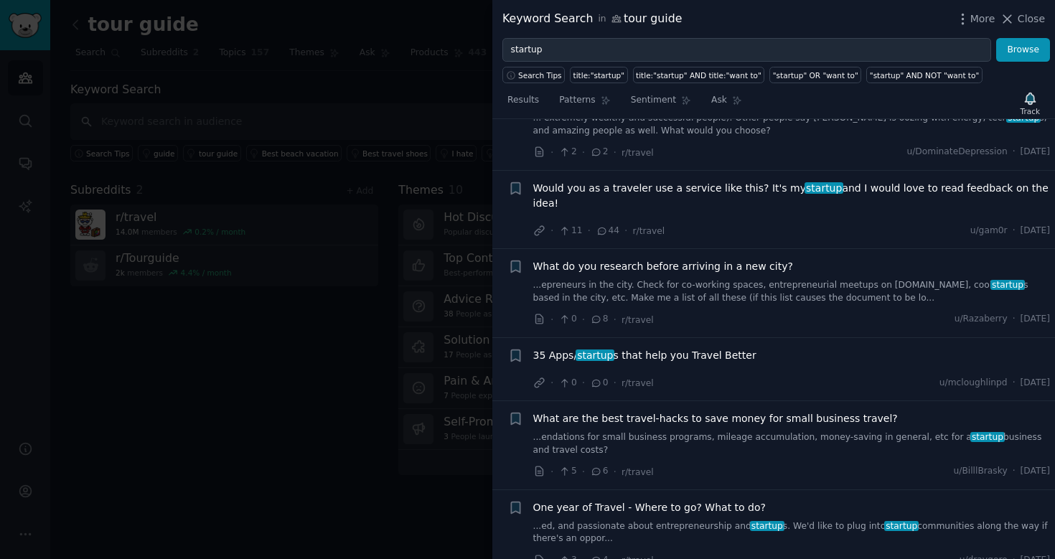
scroll to position [2949, 0]
click at [680, 180] on span "Would you as a traveler use a service like this? It's my startup and I would lo…" at bounding box center [791, 195] width 517 height 30
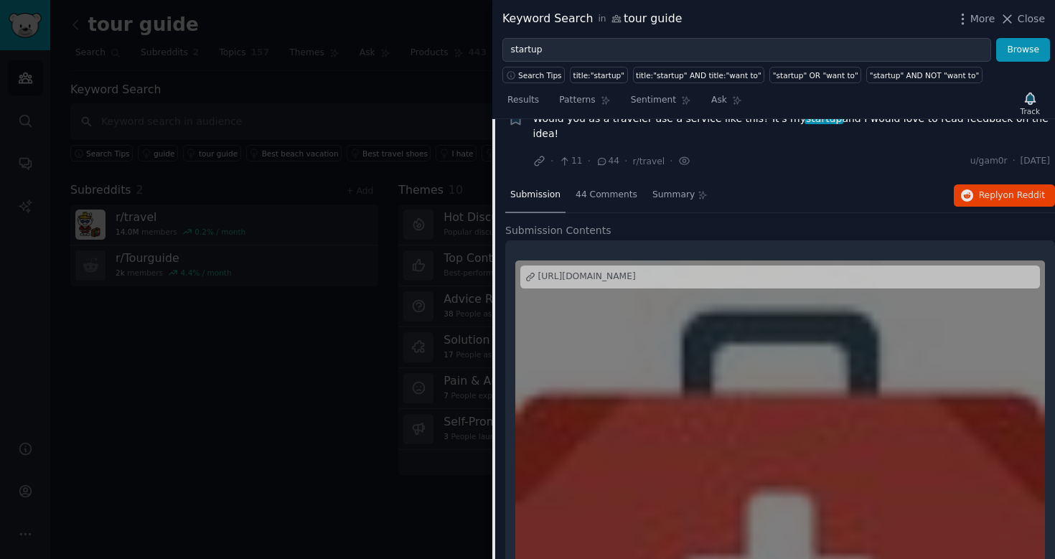
scroll to position [2999, 0]
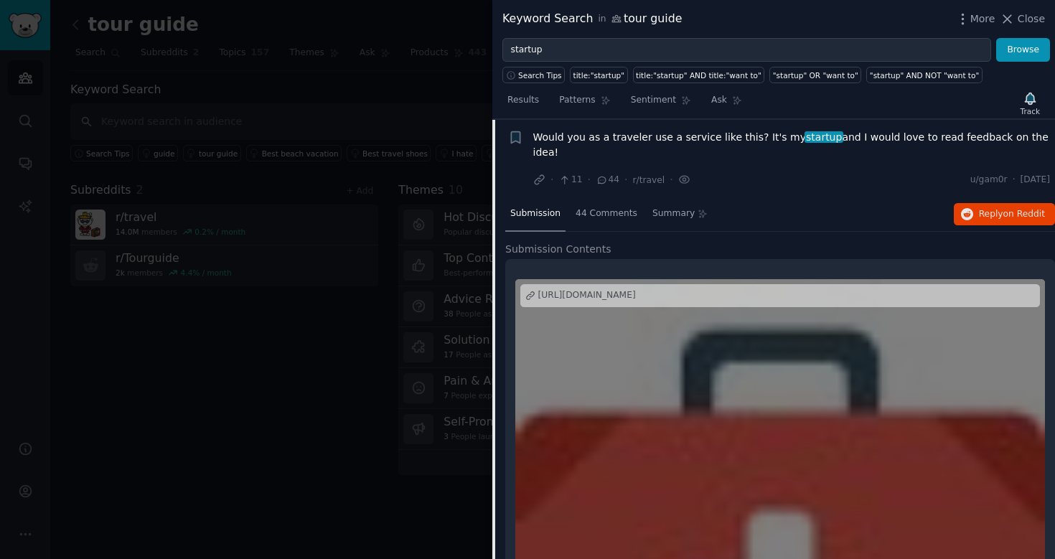
click at [619, 289] on div "http://www.tripsuit.com/about/" at bounding box center [587, 295] width 98 height 13
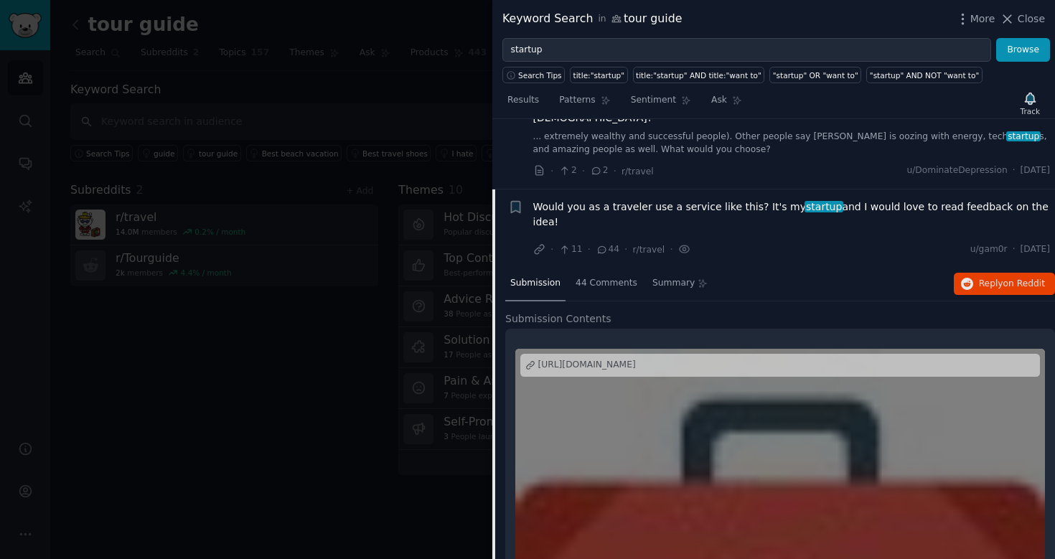
click at [743, 199] on span "Would you as a traveler use a service like this? It's my startup and I would lo…" at bounding box center [791, 214] width 517 height 30
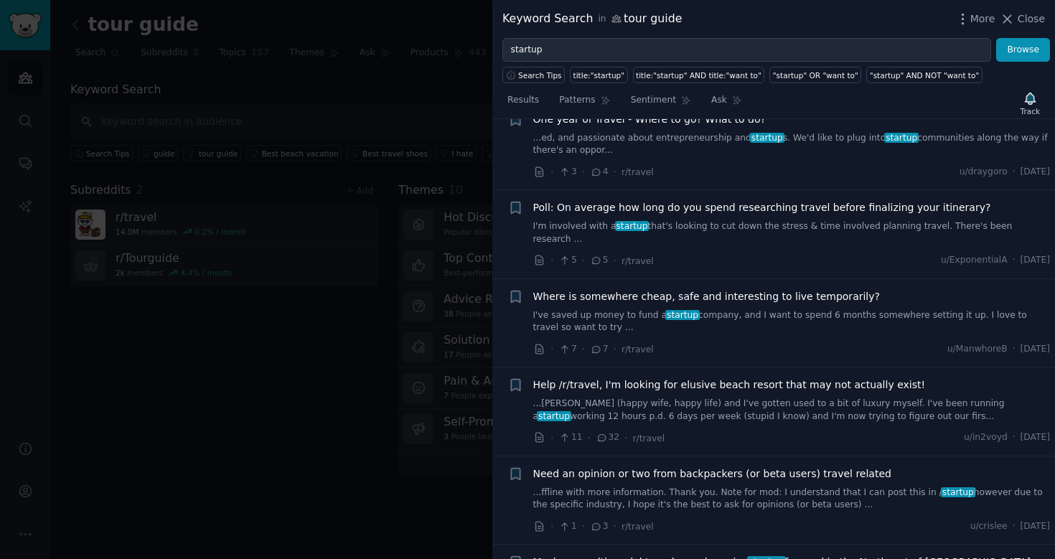
scroll to position [3334, 0]
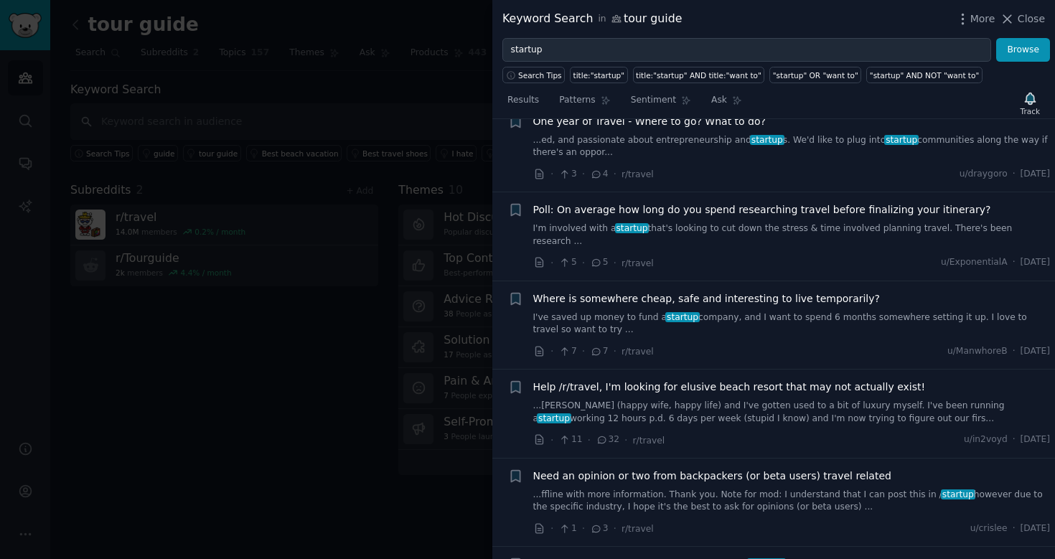
click at [734, 222] on link "I'm involved with a startup that's looking to cut down the stress & time involv…" at bounding box center [791, 234] width 517 height 25
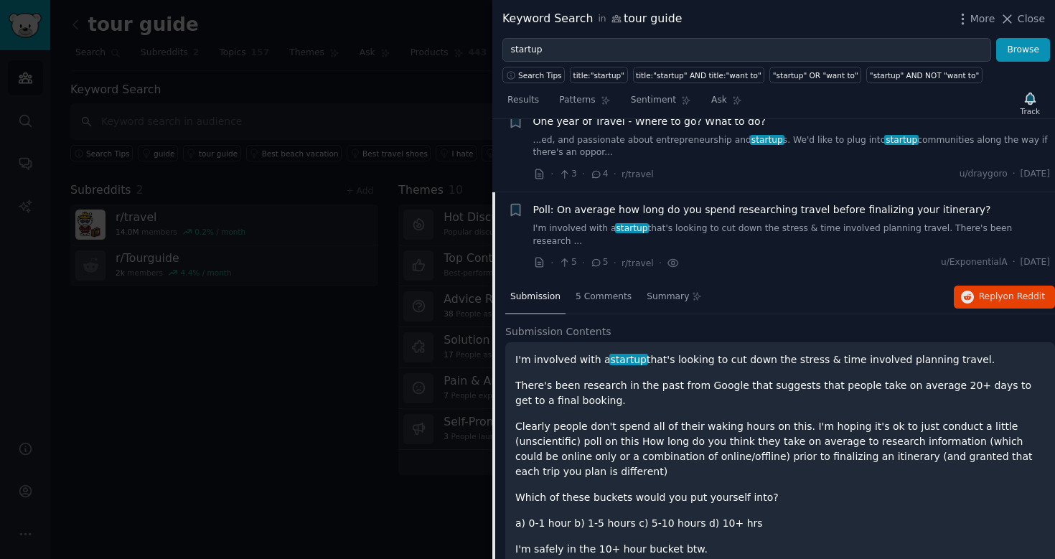
scroll to position [3349, 0]
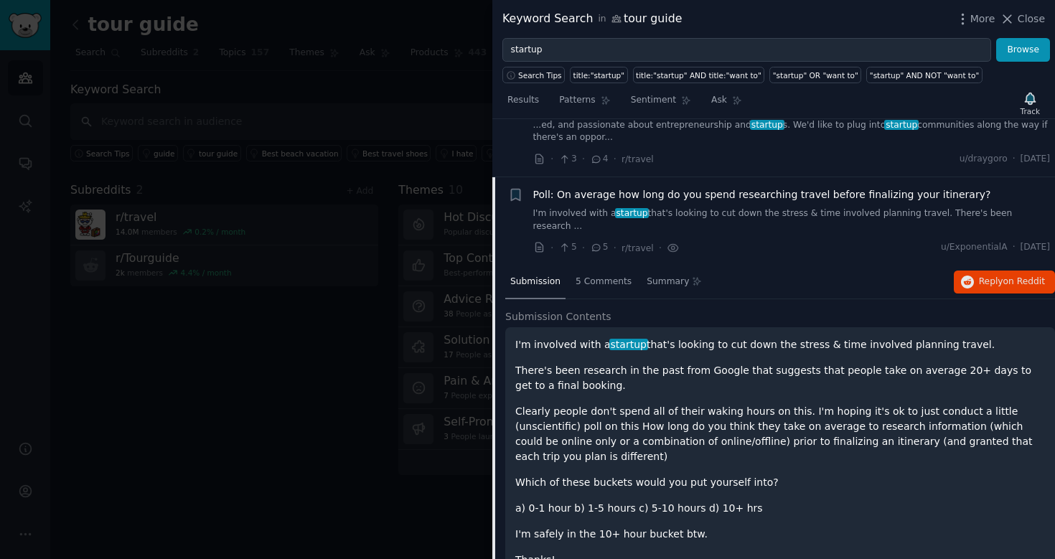
click at [733, 240] on div "· 5 · 5 · r/travel · u/ExponentialA · Thu 6/26/2014" at bounding box center [791, 247] width 517 height 15
click at [725, 187] on span "Poll: On average how long do you spend researching travel before finalizing you…" at bounding box center [762, 194] width 458 height 15
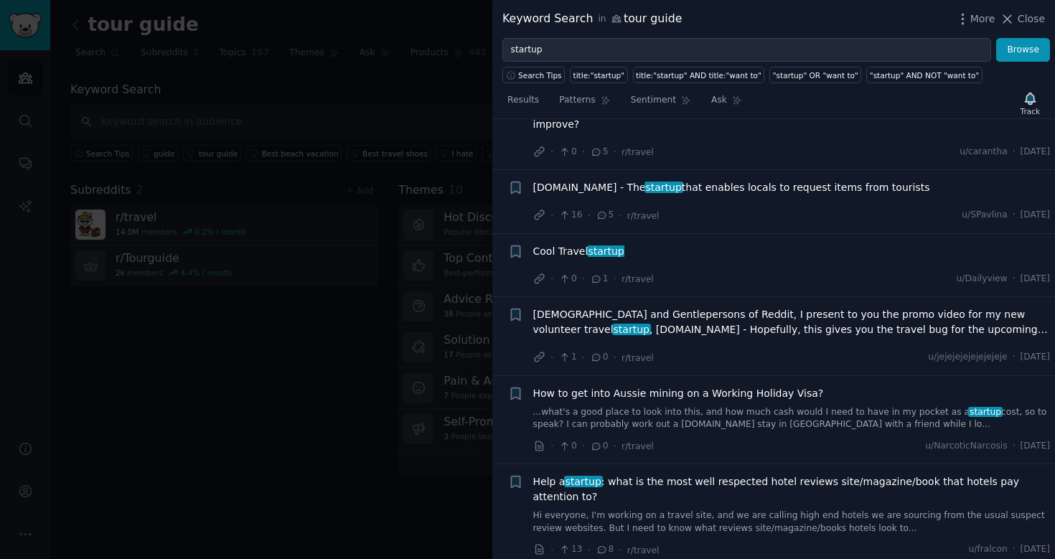
scroll to position [5882, 0]
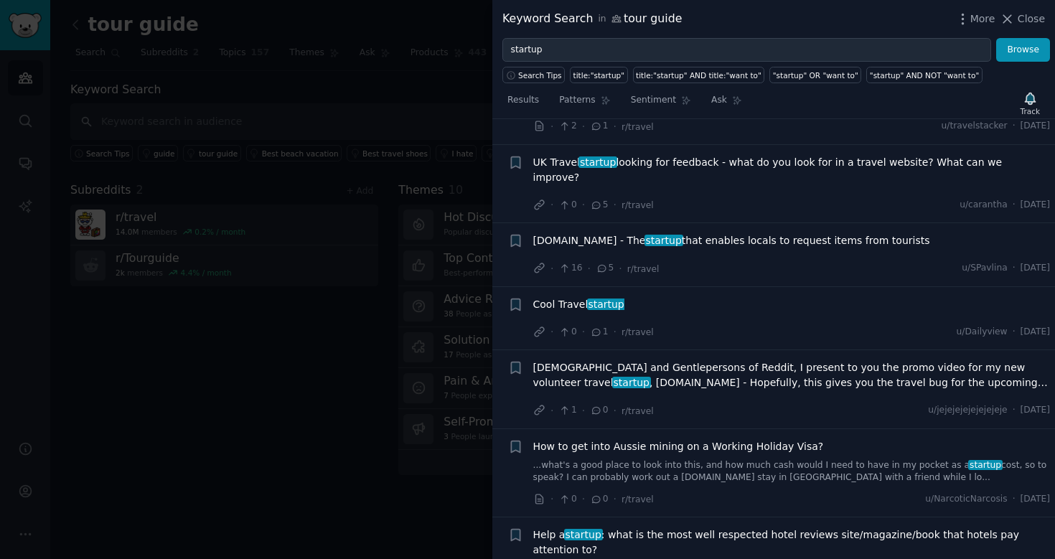
click at [658, 297] on div "Cool Travel startup" at bounding box center [791, 304] width 517 height 15
click at [652, 297] on div "Cool Travel startup" at bounding box center [791, 304] width 517 height 15
click at [600, 298] on span "startup" at bounding box center [606, 303] width 39 height 11
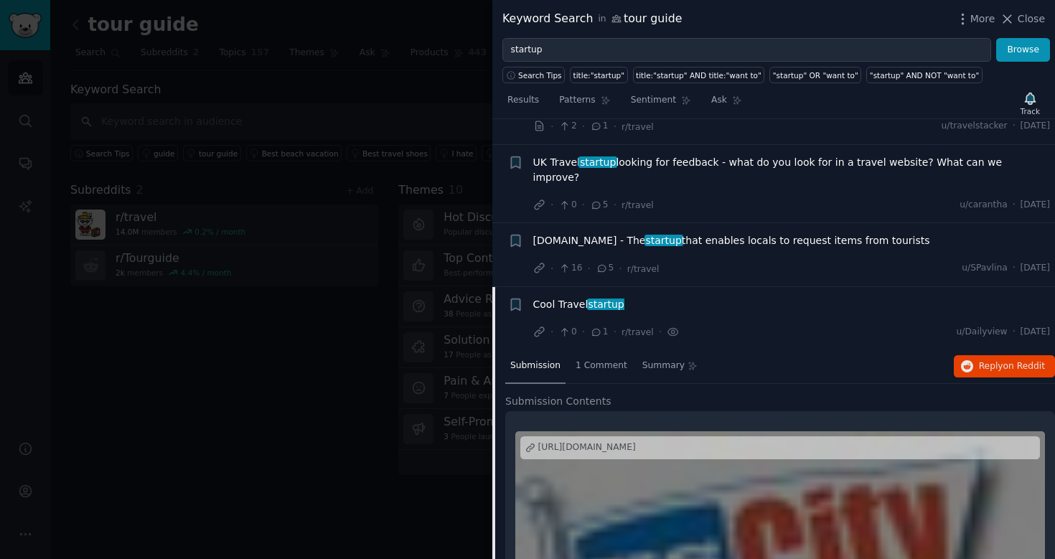
scroll to position [5933, 0]
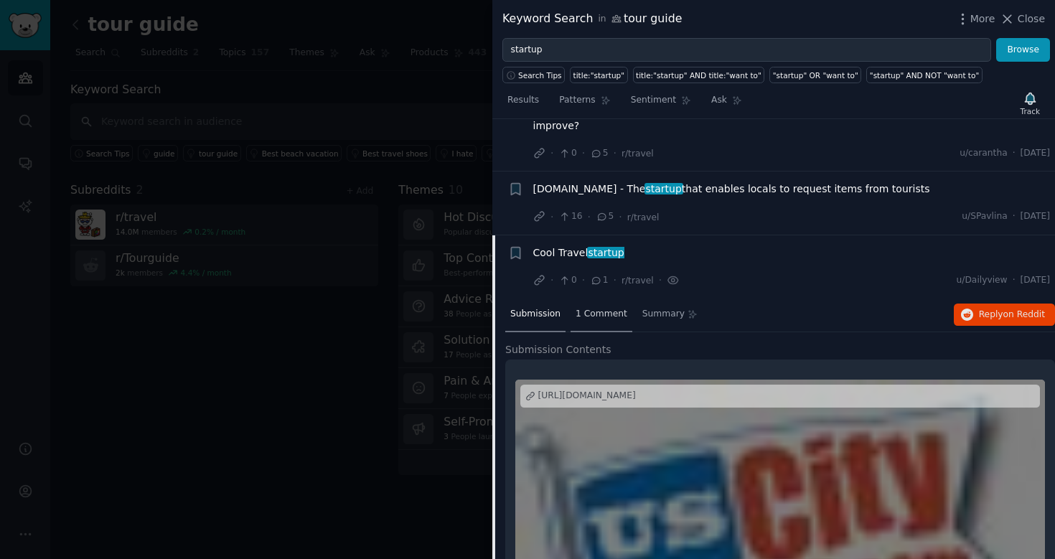
click at [603, 298] on div "1 Comment" at bounding box center [601, 315] width 62 height 34
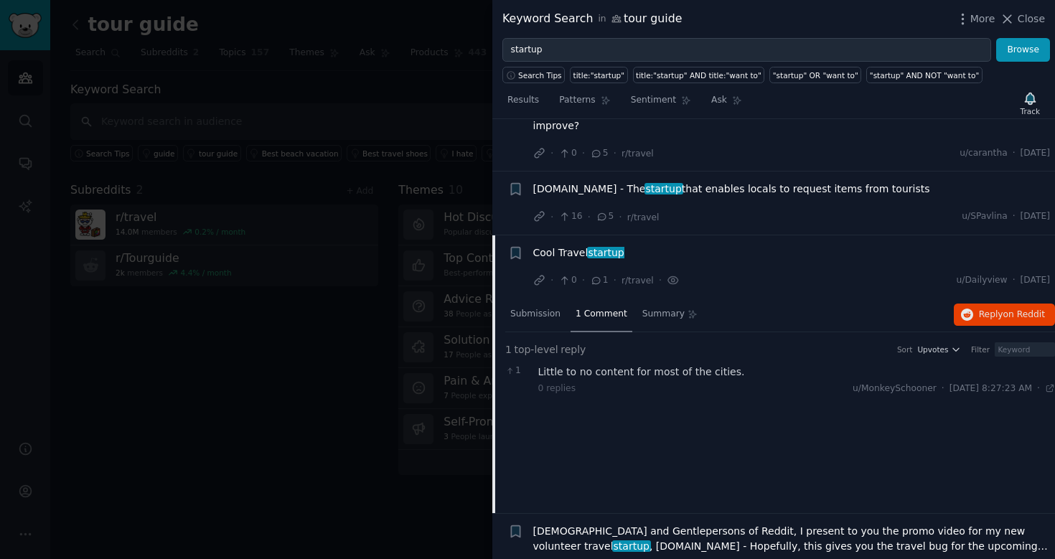
click at [586, 245] on span "Cool Travel startup" at bounding box center [578, 252] width 91 height 15
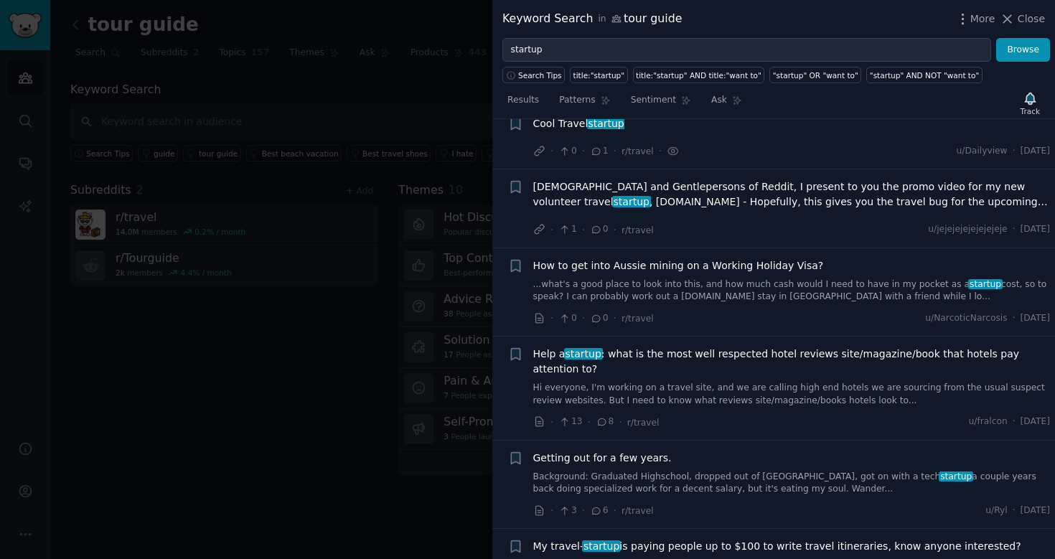
scroll to position [6069, 0]
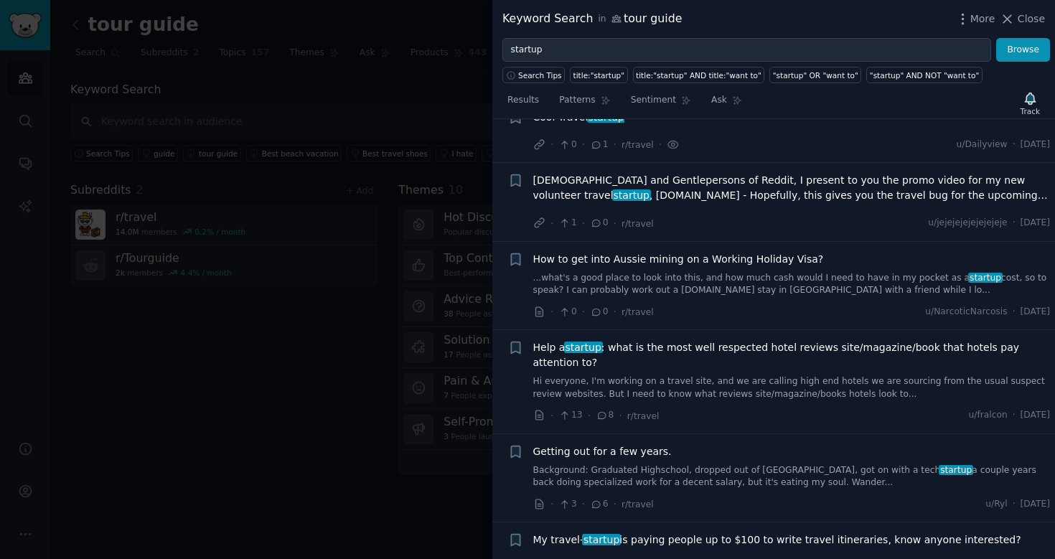
click at [622, 19] on div "Keyword Search in tour guide" at bounding box center [591, 19] width 179 height 18
click at [611, 20] on icon at bounding box center [616, 19] width 10 height 10
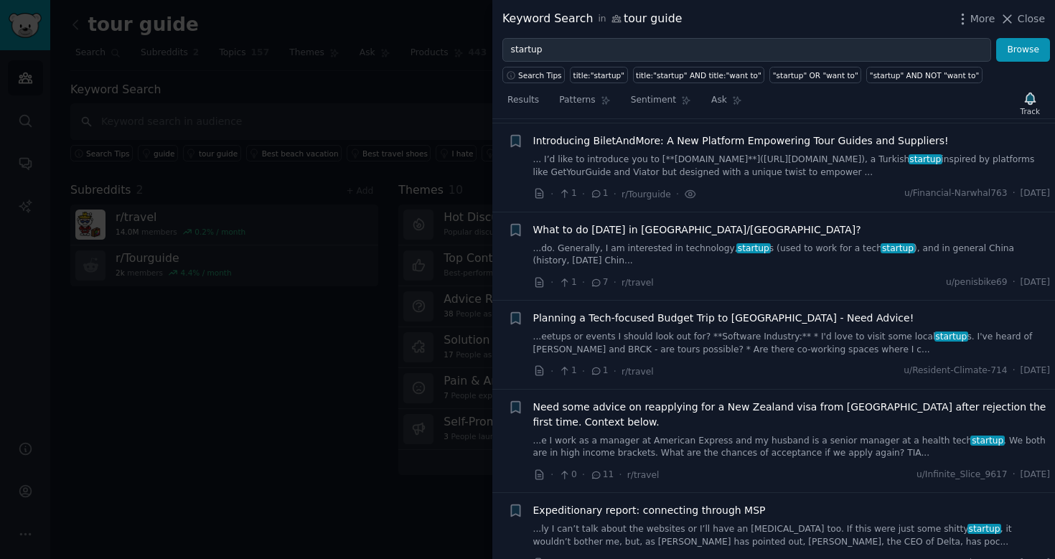
scroll to position [0, 0]
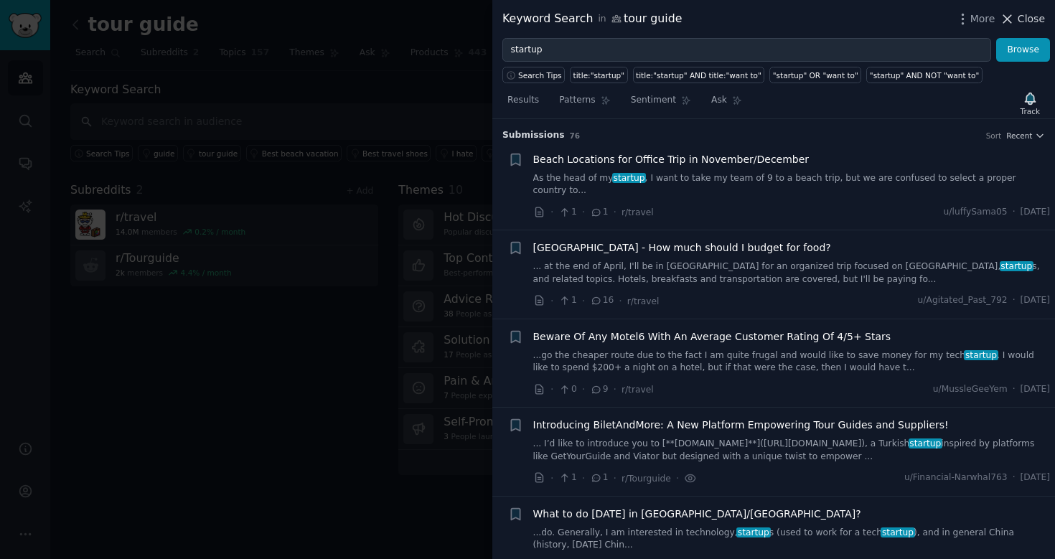
click at [1012, 18] on icon at bounding box center [1007, 18] width 15 height 15
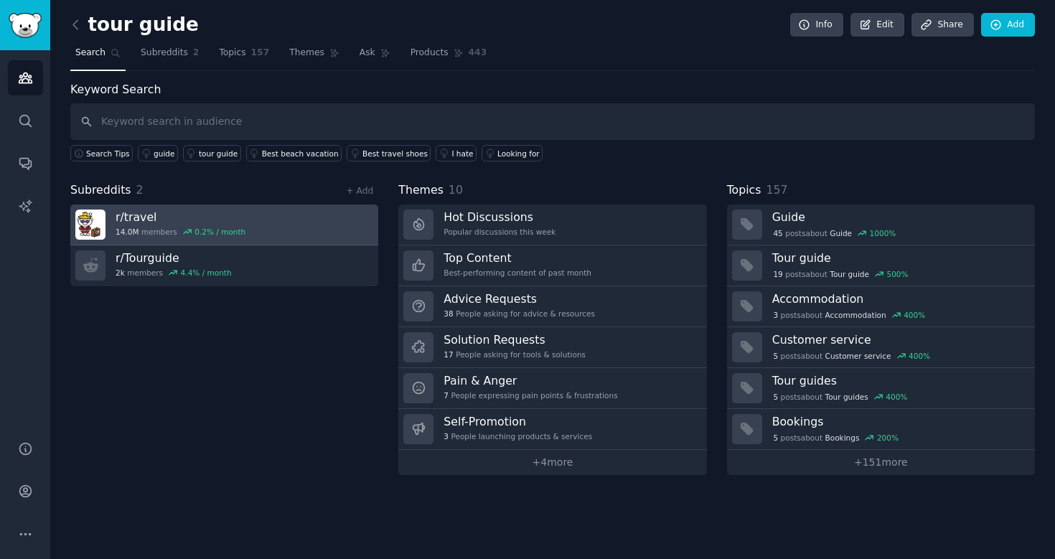
click at [126, 220] on h3 "r/ travel" at bounding box center [181, 217] width 130 height 15
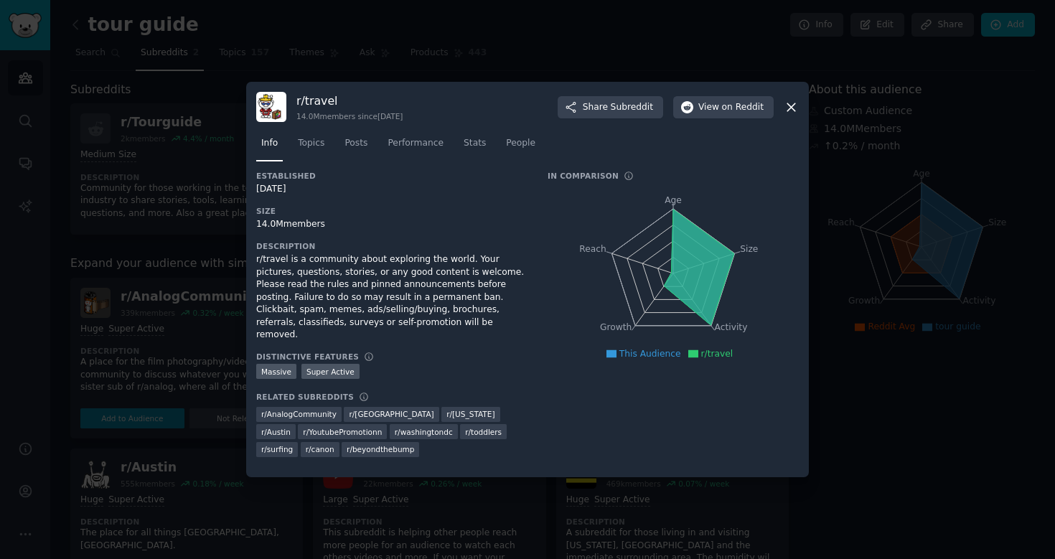
click at [789, 111] on icon at bounding box center [791, 107] width 15 height 15
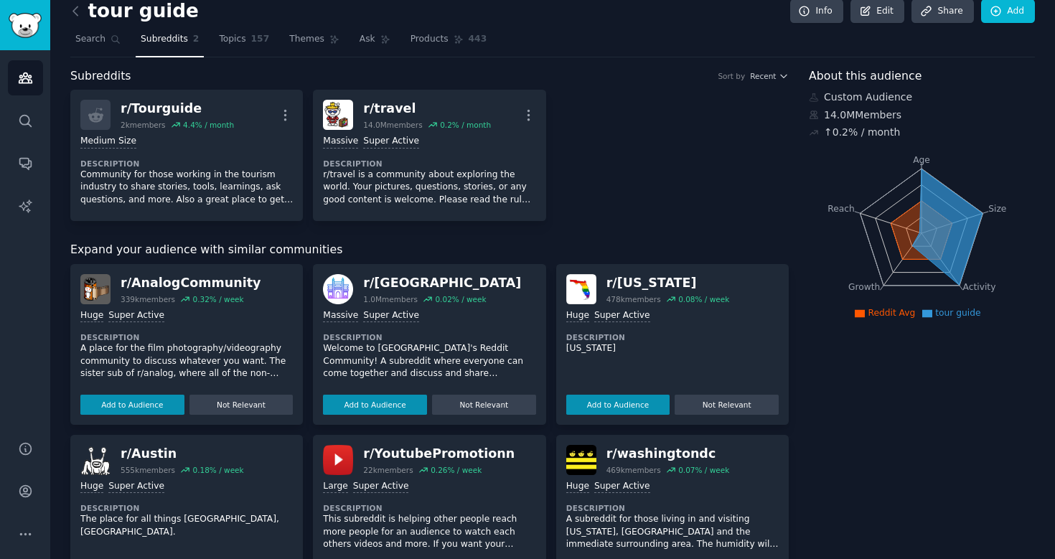
scroll to position [18, 0]
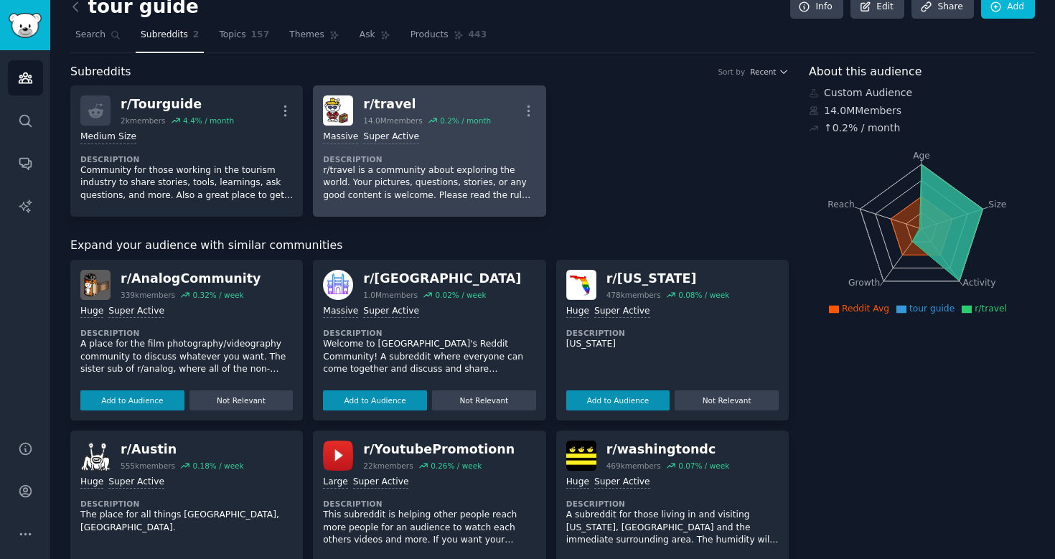
click at [359, 100] on div "r/ travel 14.0M members 0.2 % / month More" at bounding box center [429, 110] width 212 height 30
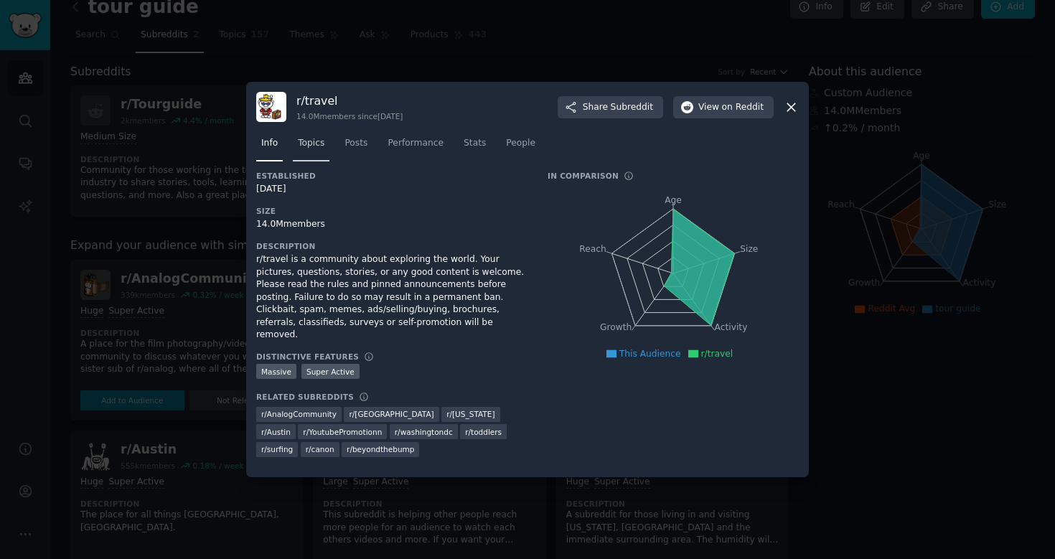
click at [311, 148] on span "Topics" at bounding box center [311, 143] width 27 height 13
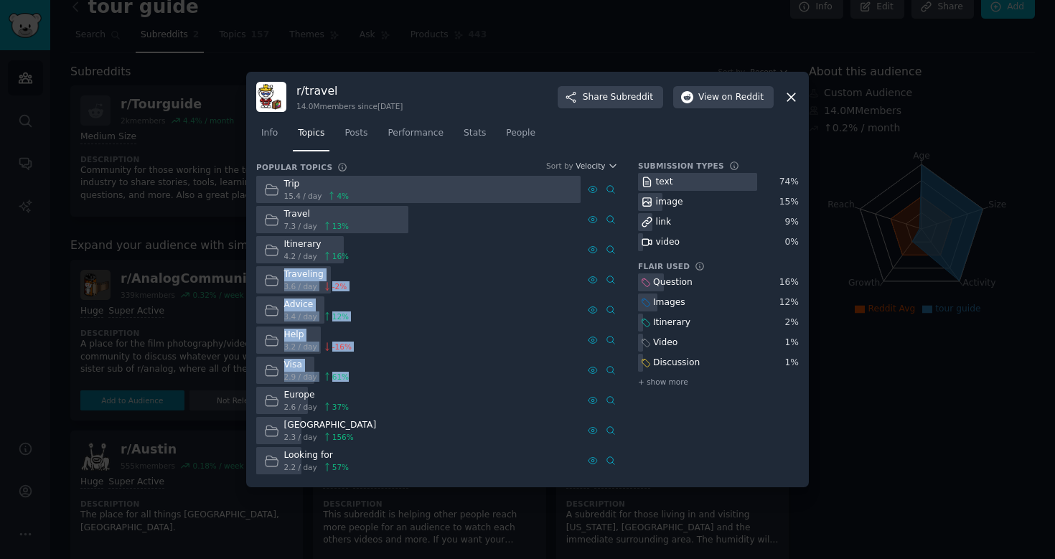
drag, startPoint x: 366, startPoint y: 405, endPoint x: 365, endPoint y: 267, distance: 138.5
click at [365, 267] on div "Trip 15.4 / day 4 % Travel 7.3 / day 13 % Itinerary 4.2 / day 16 % Traveling 3.…" at bounding box center [437, 325] width 362 height 299
click at [365, 267] on div "Traveling 3.6 / day -2 %" at bounding box center [418, 280] width 324 height 28
drag, startPoint x: 355, startPoint y: 216, endPoint x: 475, endPoint y: 450, distance: 262.8
click at [474, 450] on div "Trip 15.4 / day 4 % Travel 7.3 / day 13 % Itinerary 4.2 / day 16 % Traveling 3.…" at bounding box center [437, 325] width 362 height 299
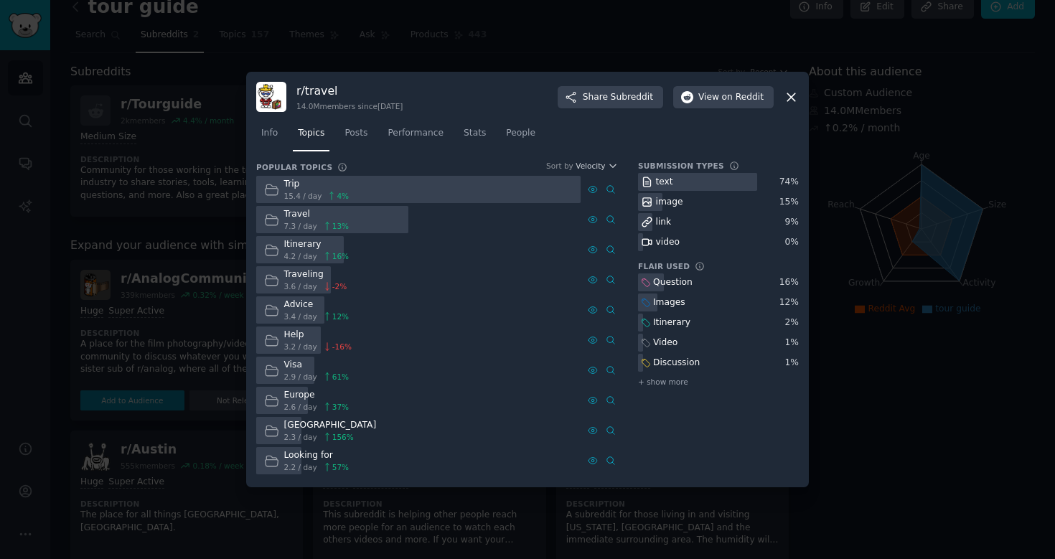
click at [431, 387] on div "Europe 2.6 / day 37 %" at bounding box center [418, 401] width 324 height 28
click at [293, 211] on div "Travel" at bounding box center [316, 214] width 65 height 13
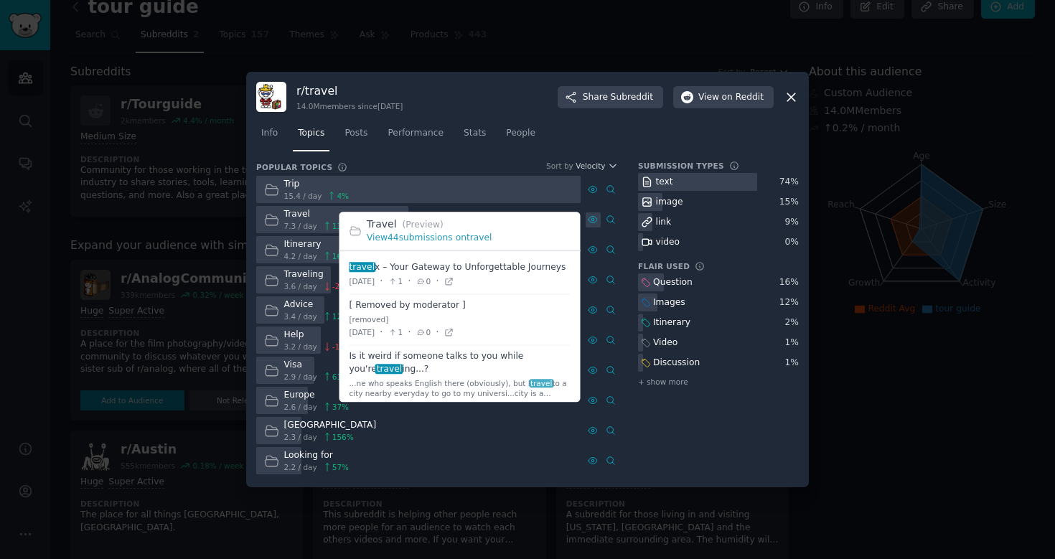
click at [591, 217] on icon at bounding box center [592, 220] width 9 height 6
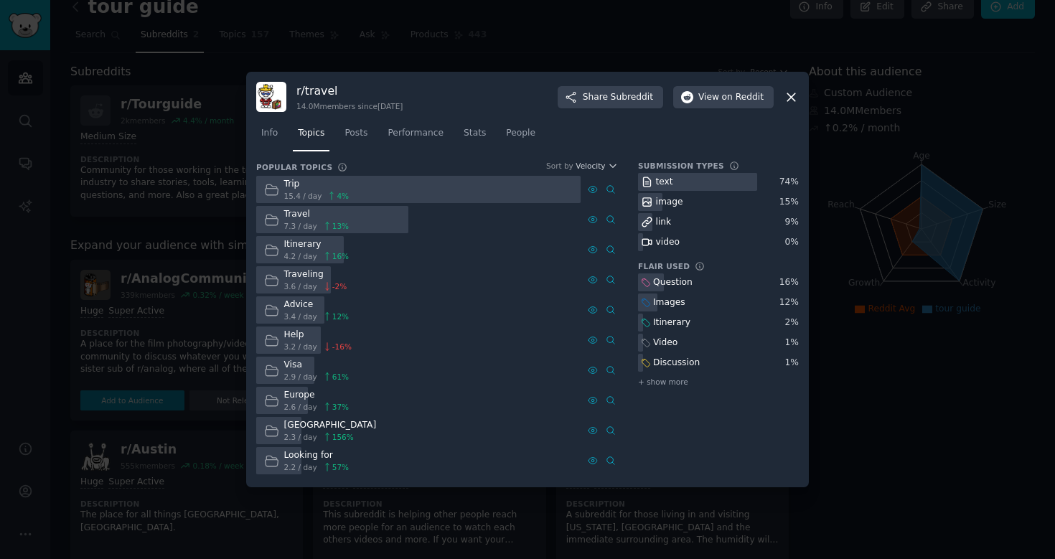
click at [791, 103] on icon at bounding box center [791, 97] width 15 height 15
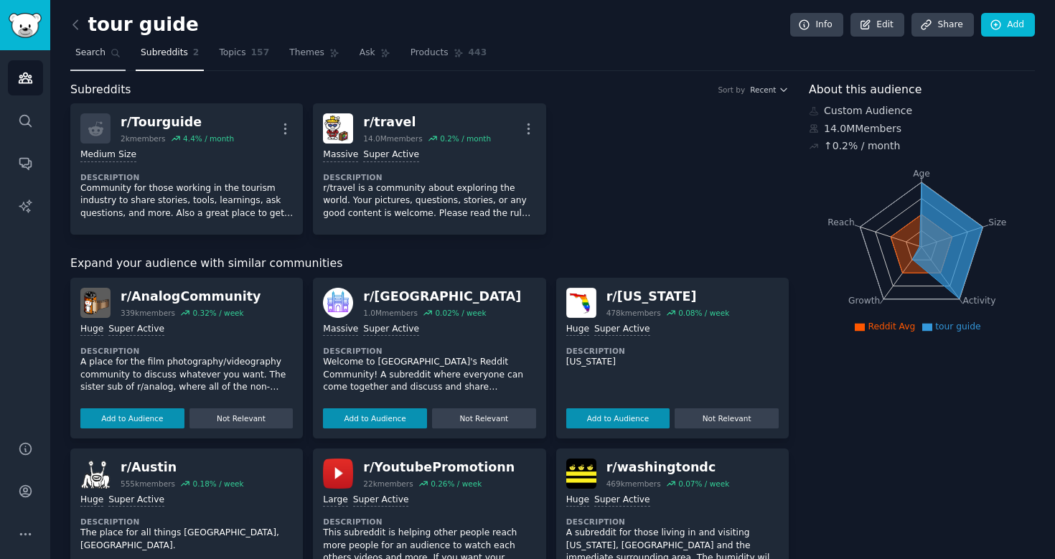
click at [104, 49] on link "Search" at bounding box center [97, 56] width 55 height 29
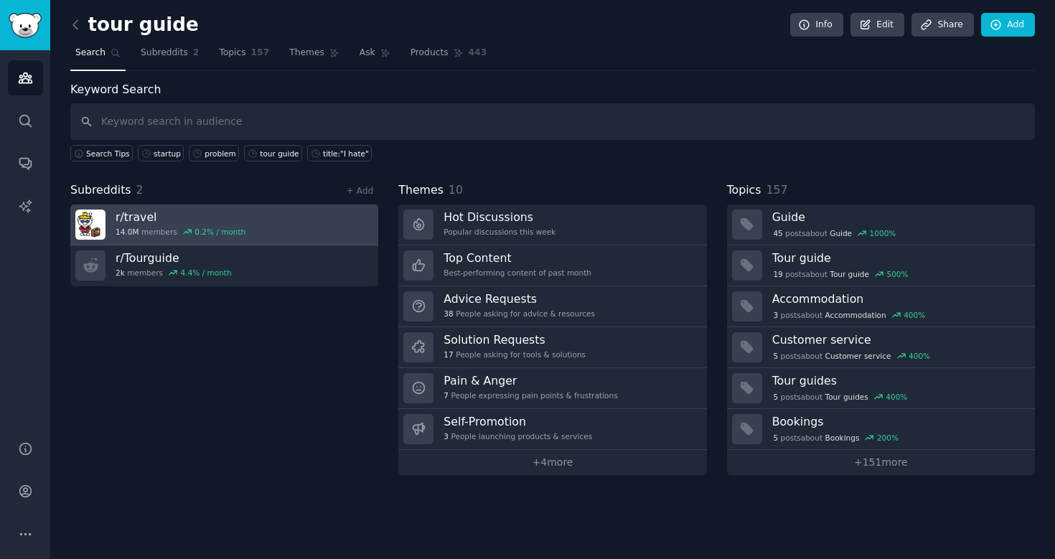
click at [174, 220] on h3 "r/ travel" at bounding box center [181, 217] width 130 height 15
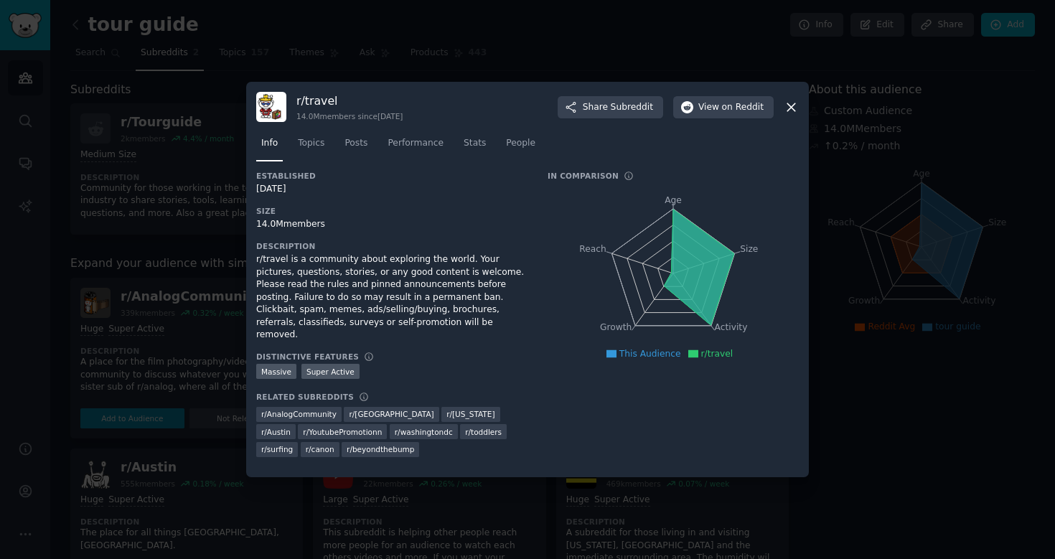
click at [799, 111] on div "r/ travel 14.0M members since 01/25/2008 Share Subreddit View on Reddit Info To…" at bounding box center [527, 279] width 563 height 395
click at [789, 111] on icon at bounding box center [791, 107] width 15 height 15
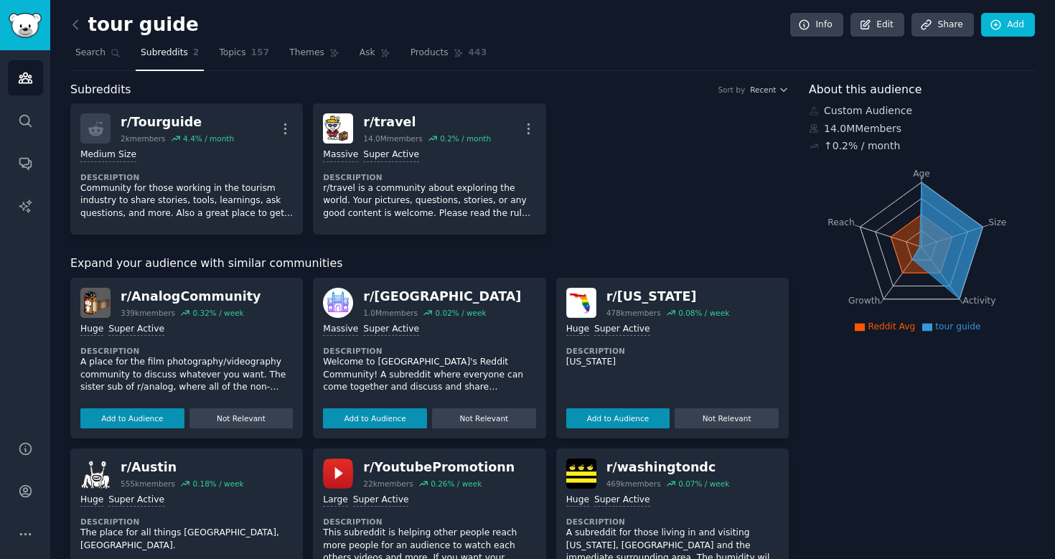
click at [244, 32] on div "tour guide Info Edit Share Add" at bounding box center [552, 27] width 964 height 29
click at [243, 61] on link "Topics 157" at bounding box center [244, 56] width 60 height 29
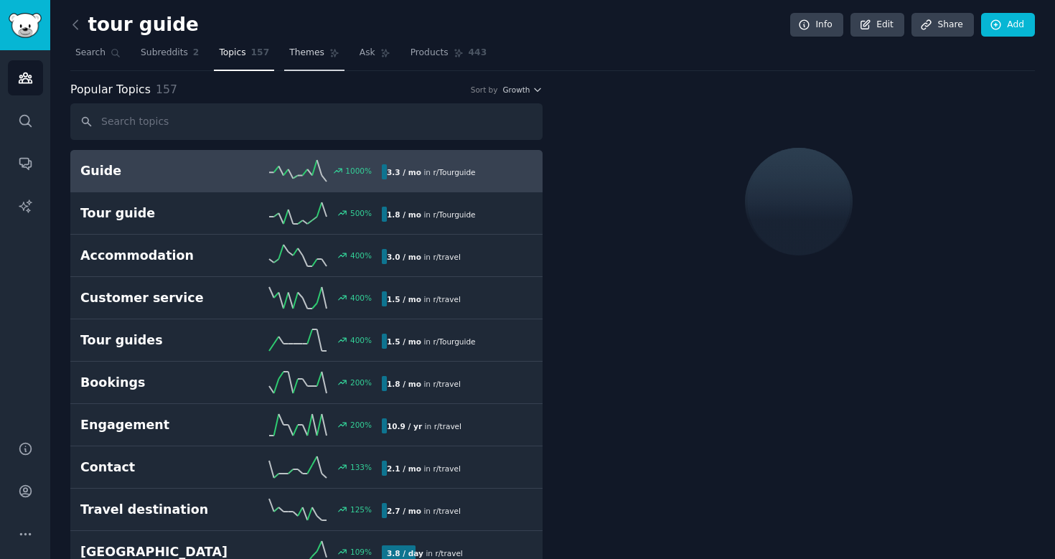
click at [324, 60] on link "Themes" at bounding box center [314, 56] width 60 height 29
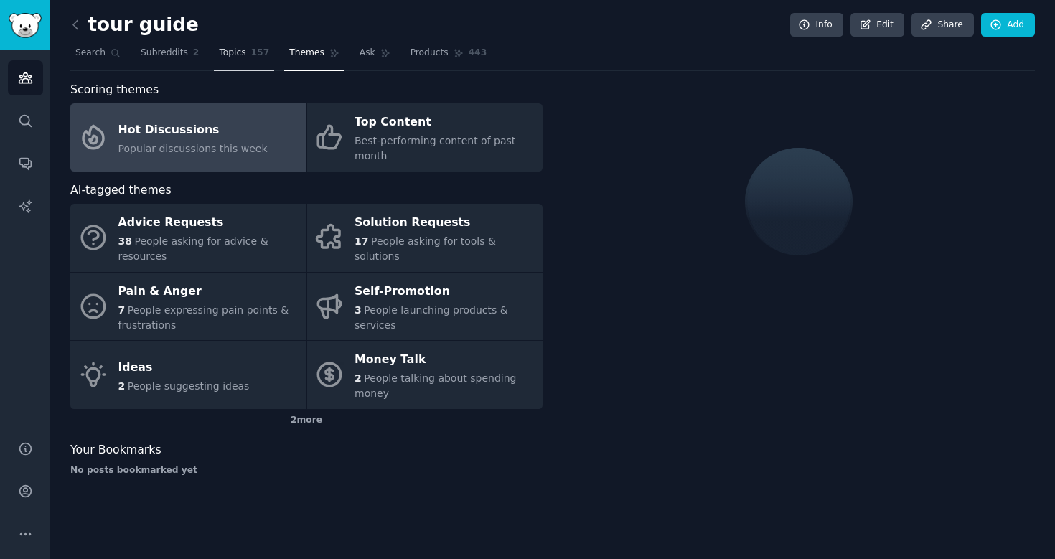
click at [230, 52] on span "Topics" at bounding box center [232, 53] width 27 height 13
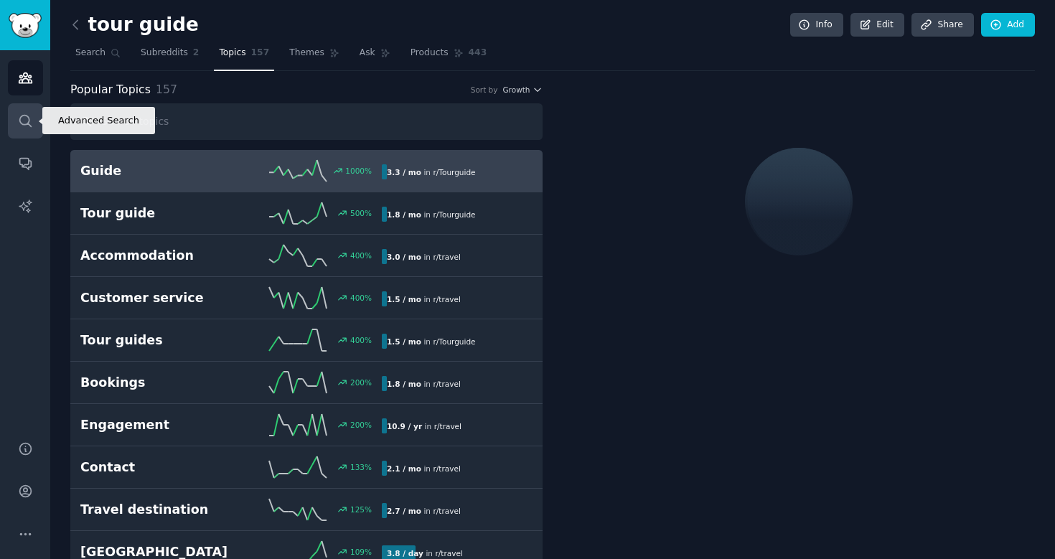
click at [23, 116] on icon "Sidebar" at bounding box center [25, 120] width 15 height 15
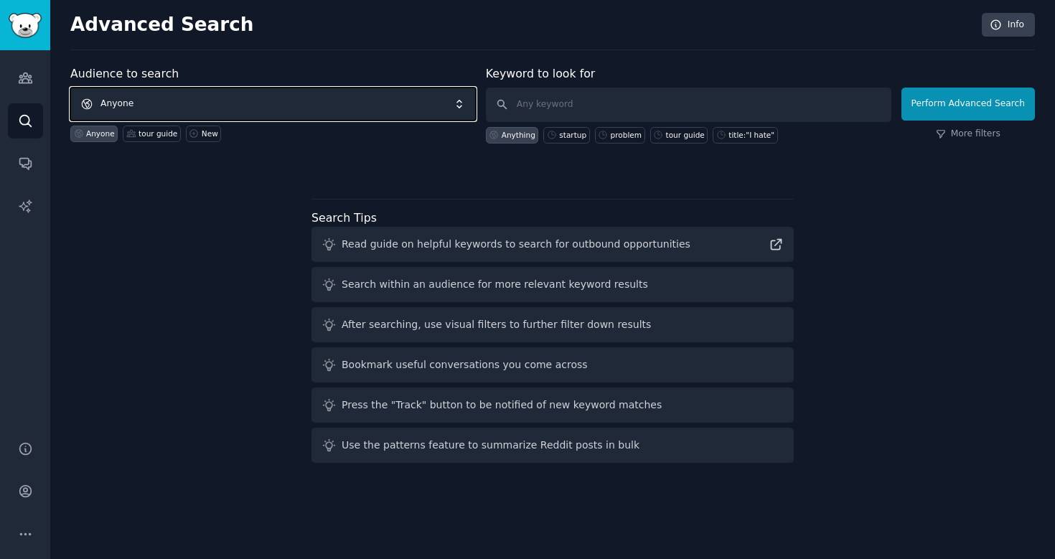
click at [400, 102] on span "Anyone" at bounding box center [272, 104] width 405 height 33
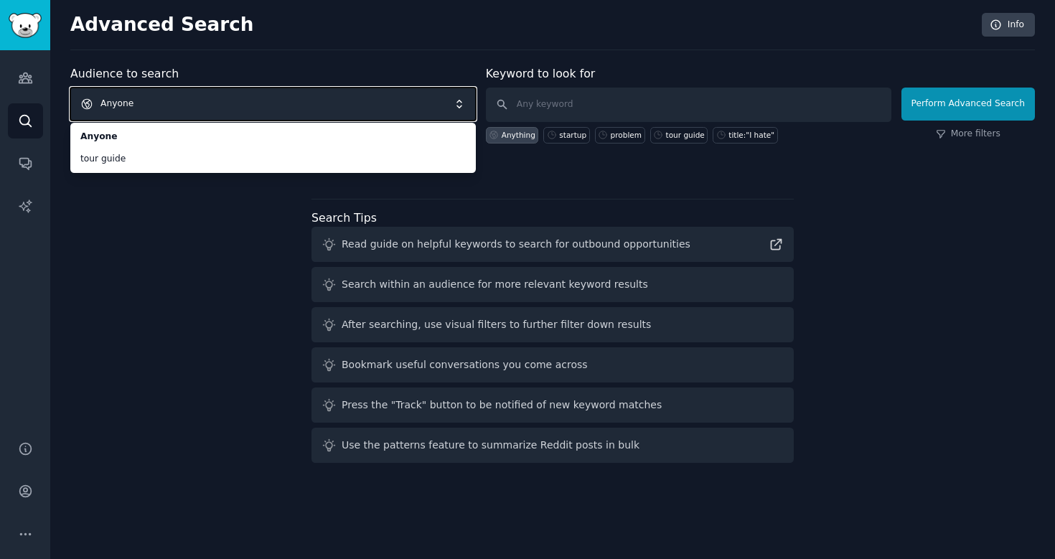
click at [318, 101] on span "Anyone" at bounding box center [272, 104] width 405 height 33
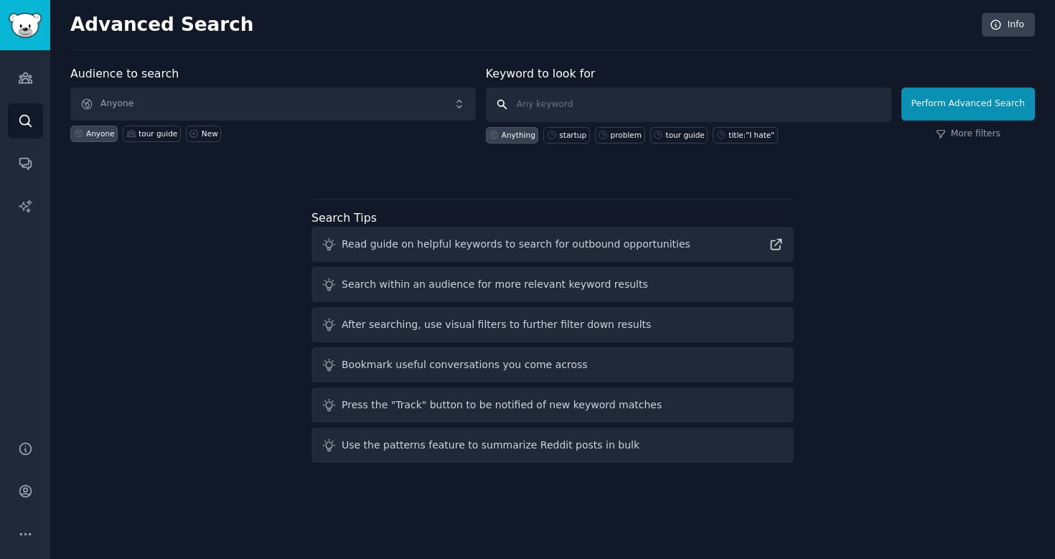
click at [523, 89] on input "text" at bounding box center [688, 105] width 405 height 34
